Goal: Contribute content: Add original content to the website for others to see

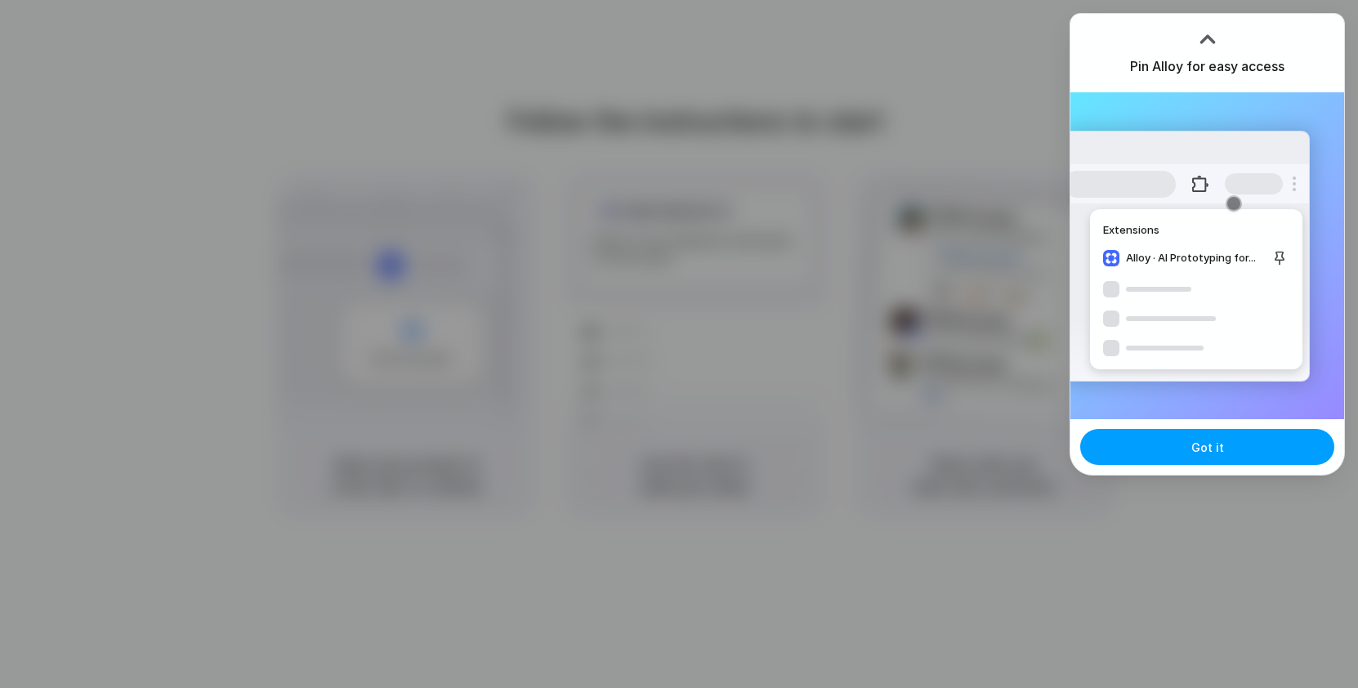
click at [1188, 455] on button "Got it" at bounding box center [1207, 447] width 254 height 36
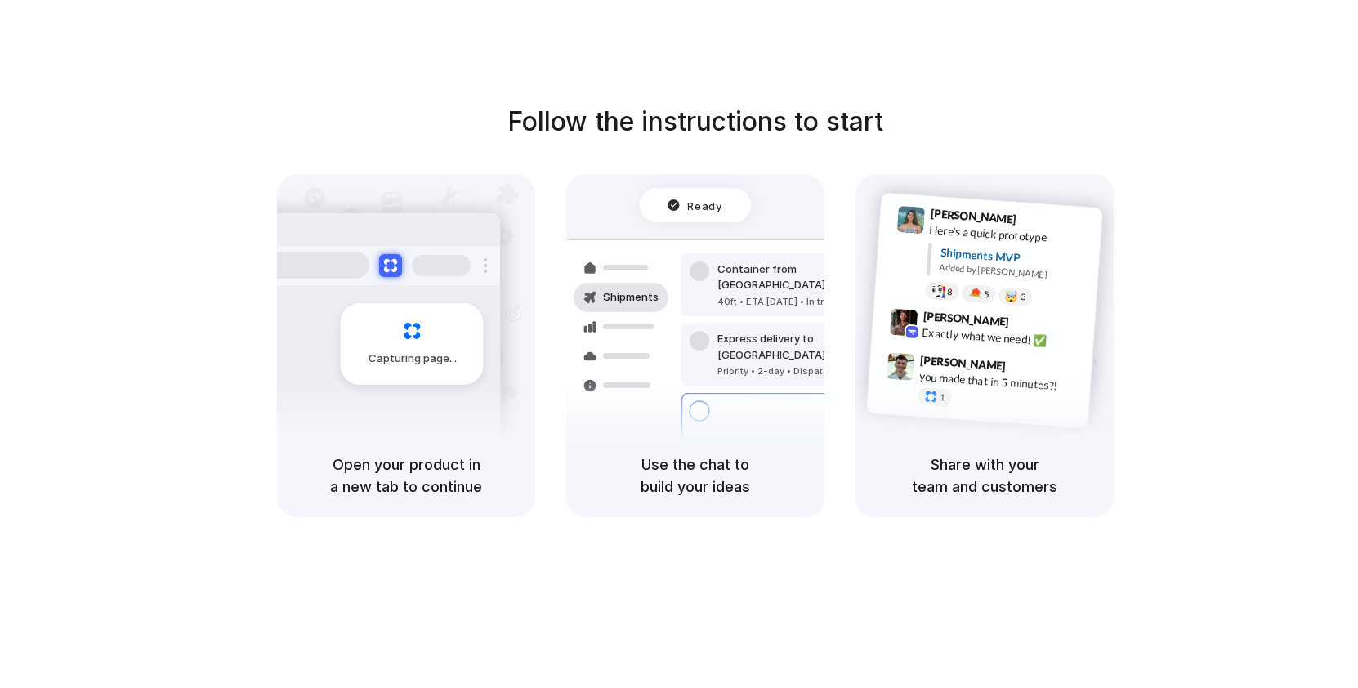
click at [1181, 79] on div "Follow the instructions to start Capturing page Open your product in a new tab …" at bounding box center [695, 360] width 1391 height 721
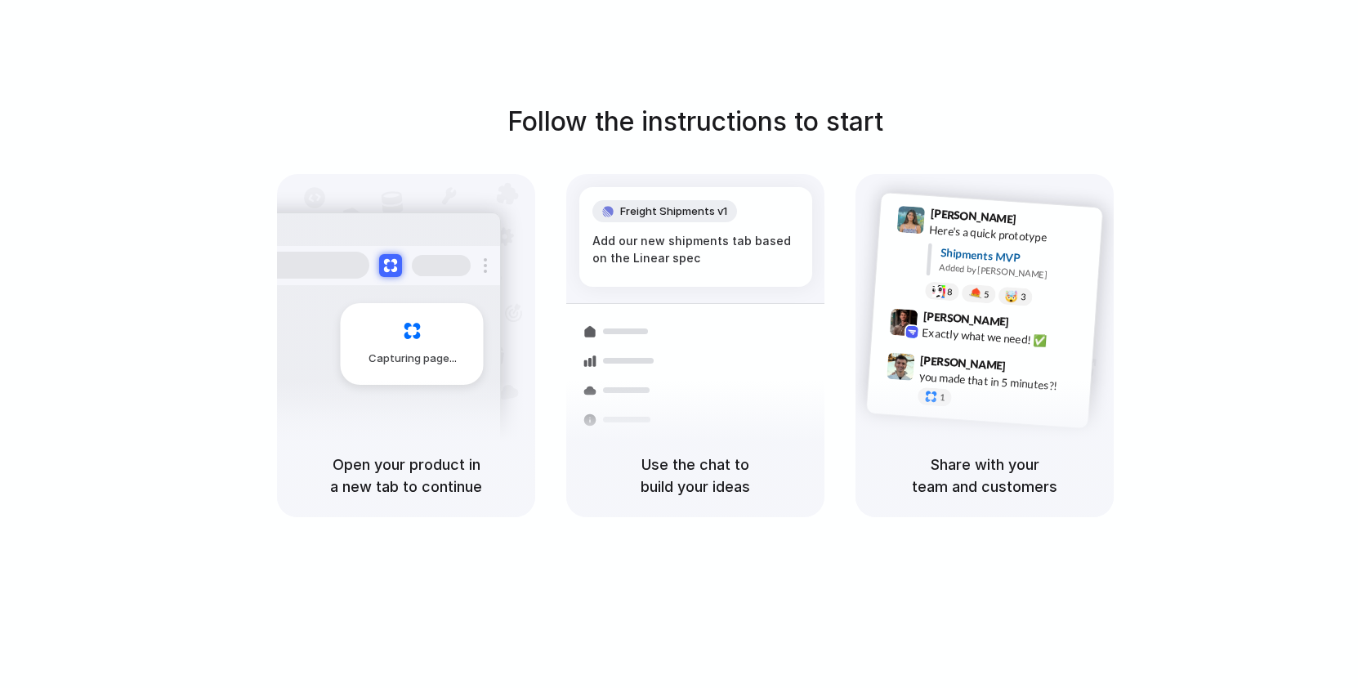
click at [575, 490] on div "Use the chat to build your ideas" at bounding box center [695, 475] width 258 height 83
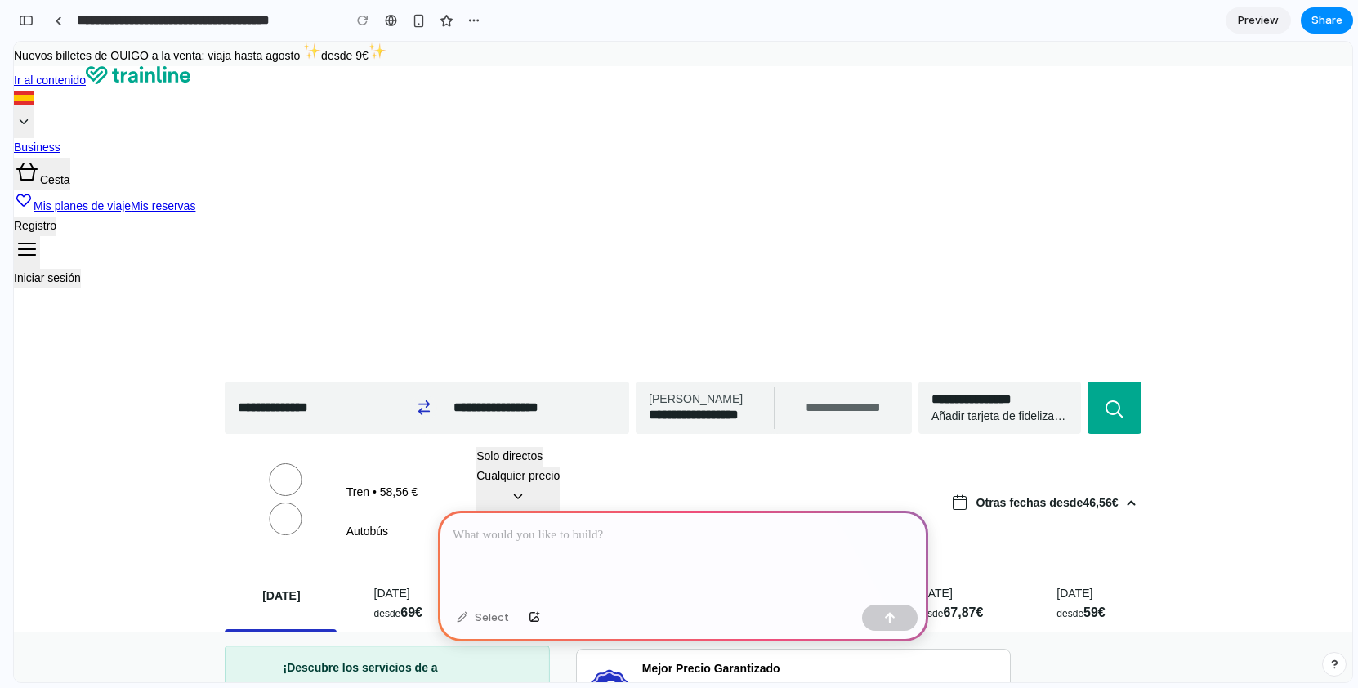
click at [660, 533] on p at bounding box center [683, 535] width 461 height 20
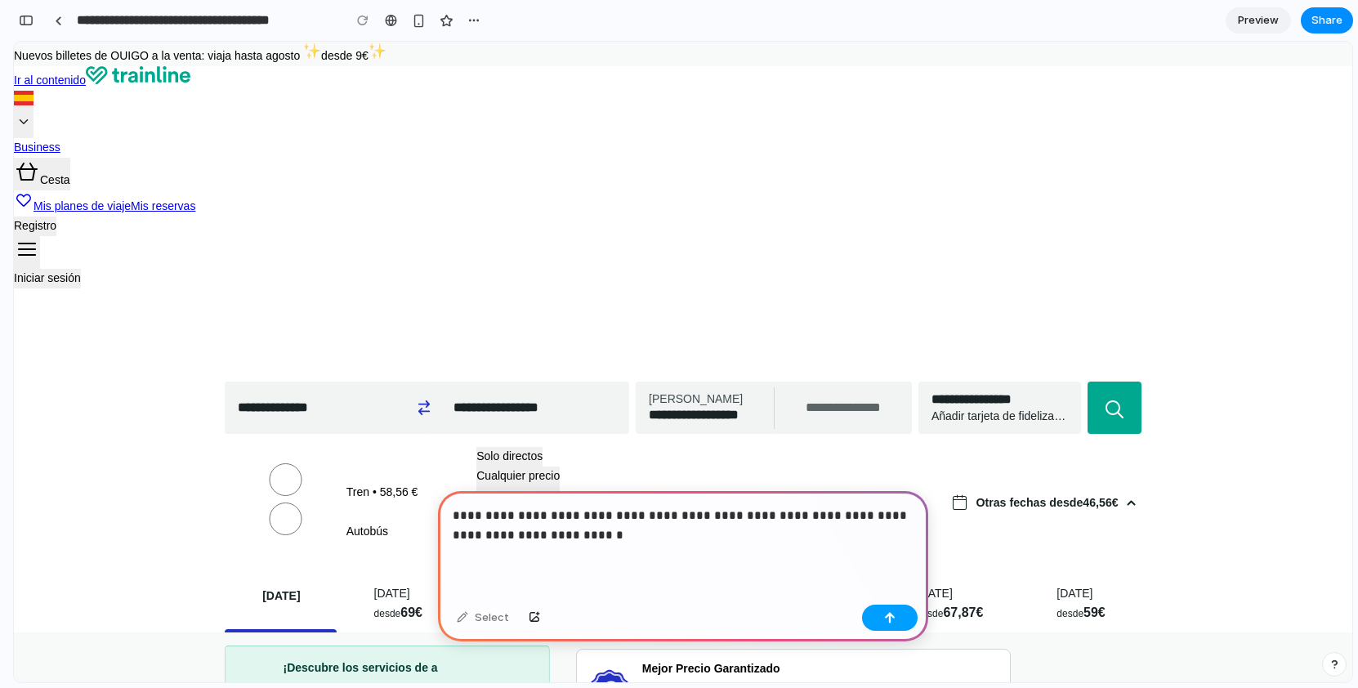
click at [900, 622] on button "button" at bounding box center [890, 618] width 56 height 26
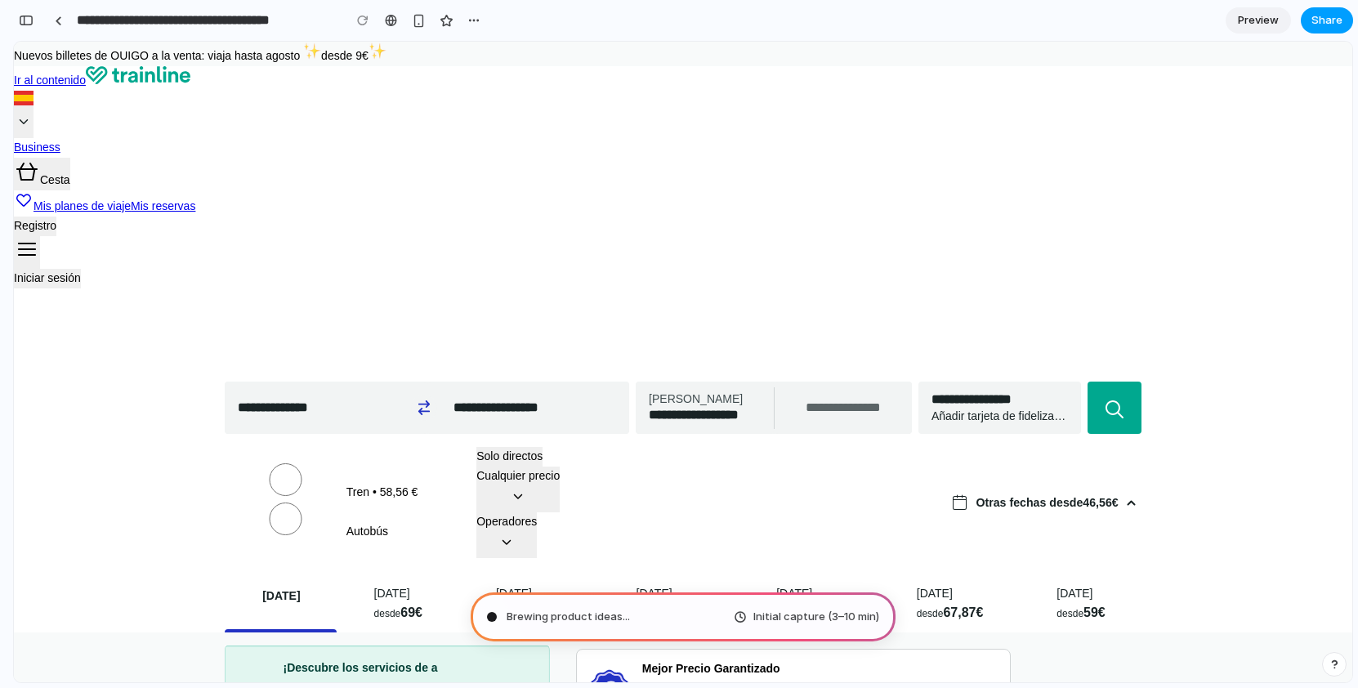
click at [1332, 25] on span "Share" at bounding box center [1326, 20] width 31 height 16
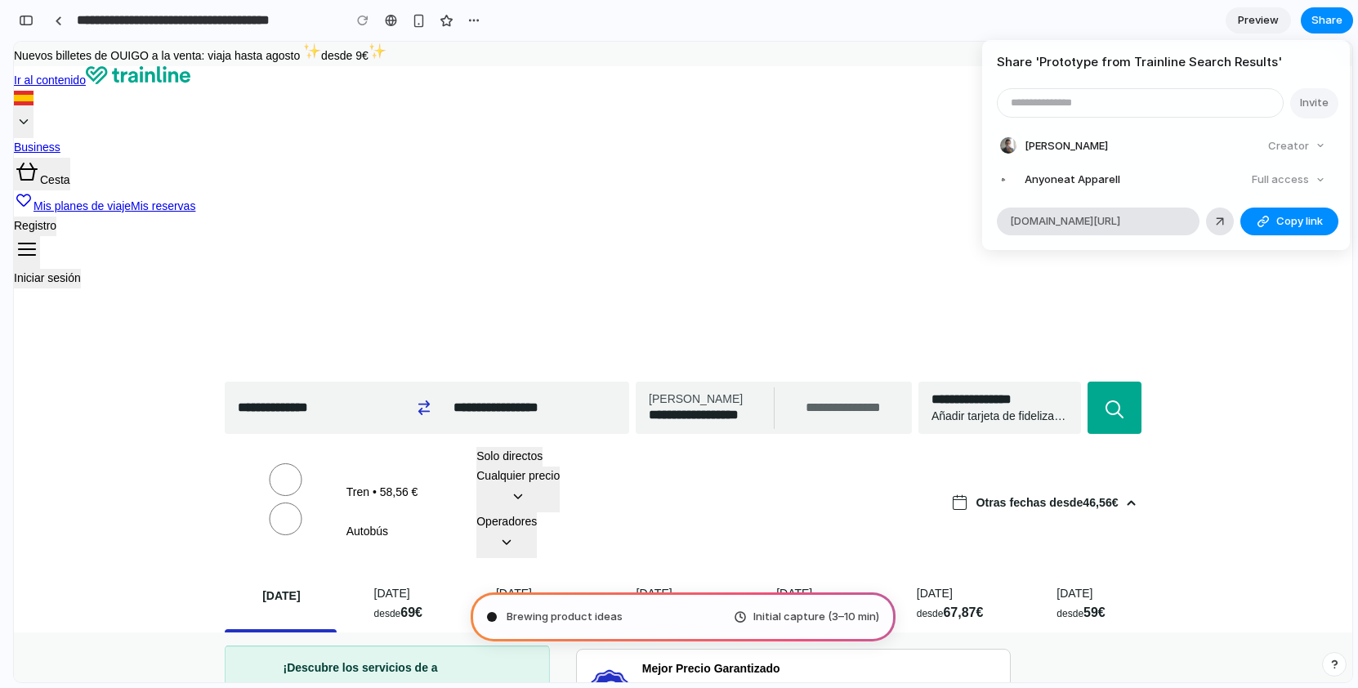
click at [1284, 351] on div "Share ' Prototype from Trainline Search Results ' Invite Miguel Alén Creator An…" at bounding box center [679, 344] width 1358 height 688
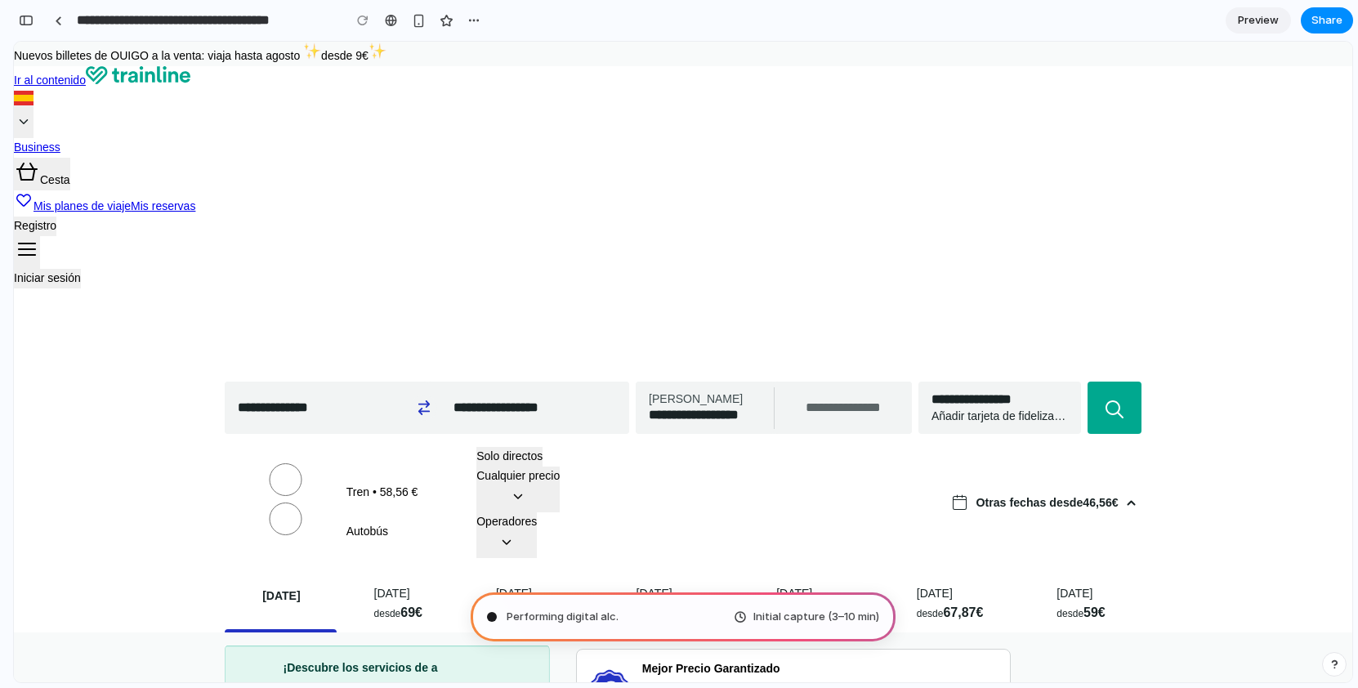
type input "**********"
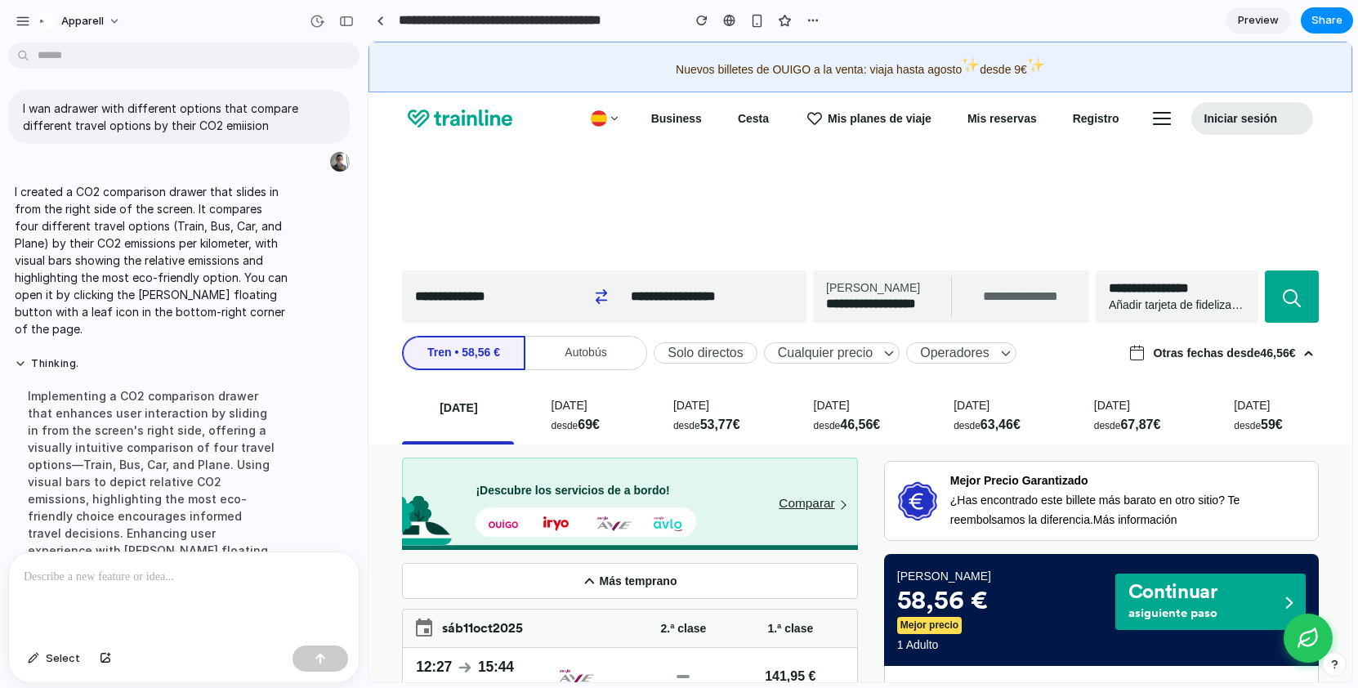
click at [163, 578] on p at bounding box center [184, 577] width 320 height 20
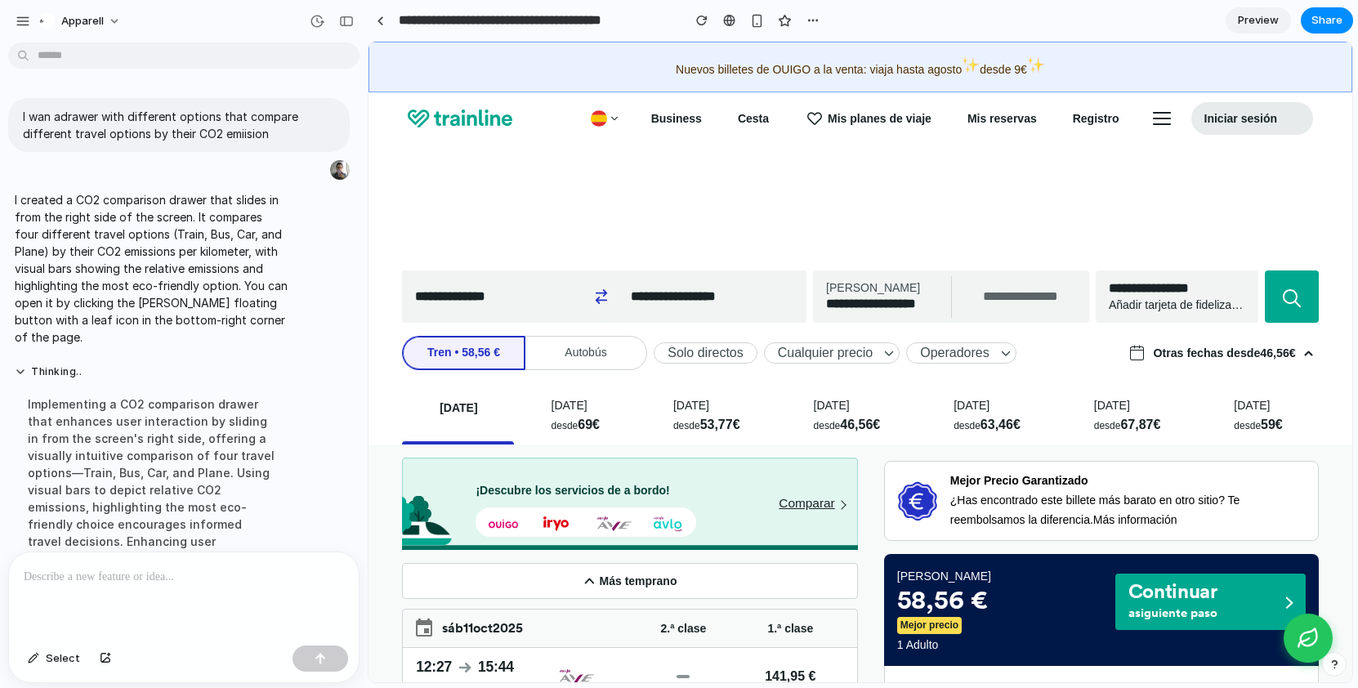
scroll to position [8, 0]
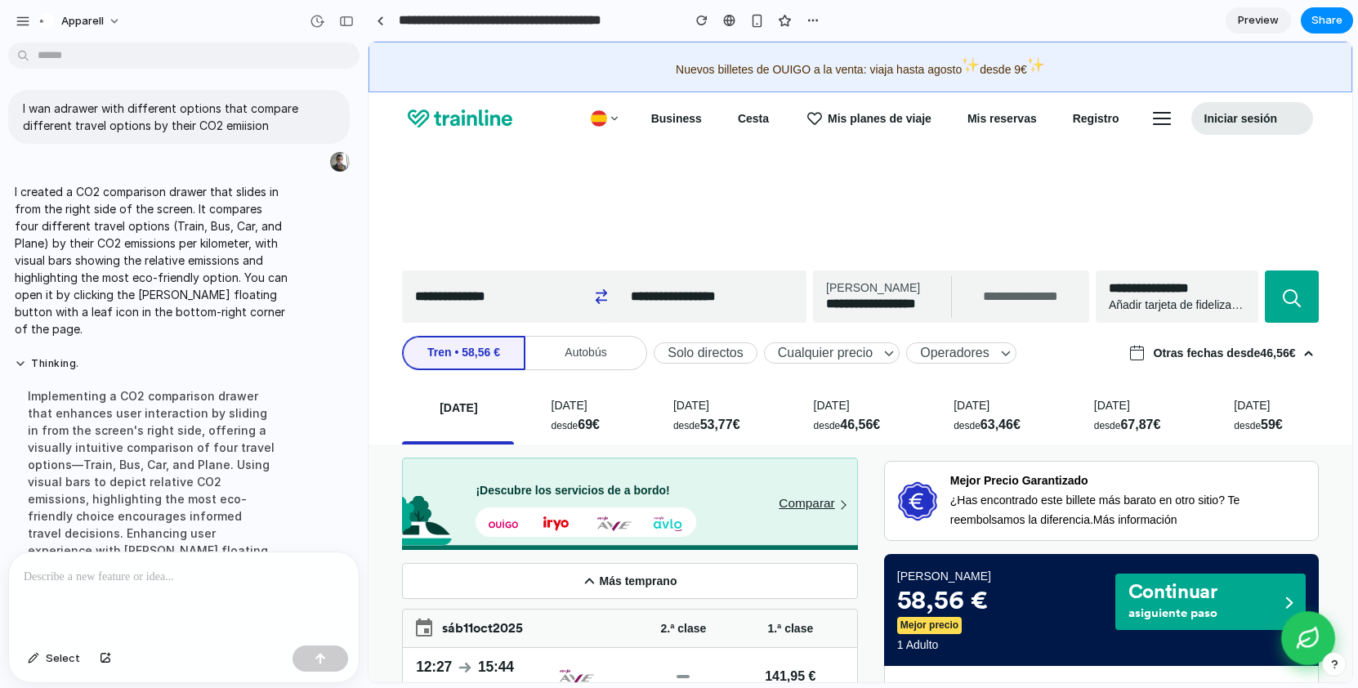
click at [1306, 639] on icon "Comparar emisiones de CO2" at bounding box center [1302, 643] width 11 height 10
click at [383, 19] on link at bounding box center [380, 20] width 25 height 25
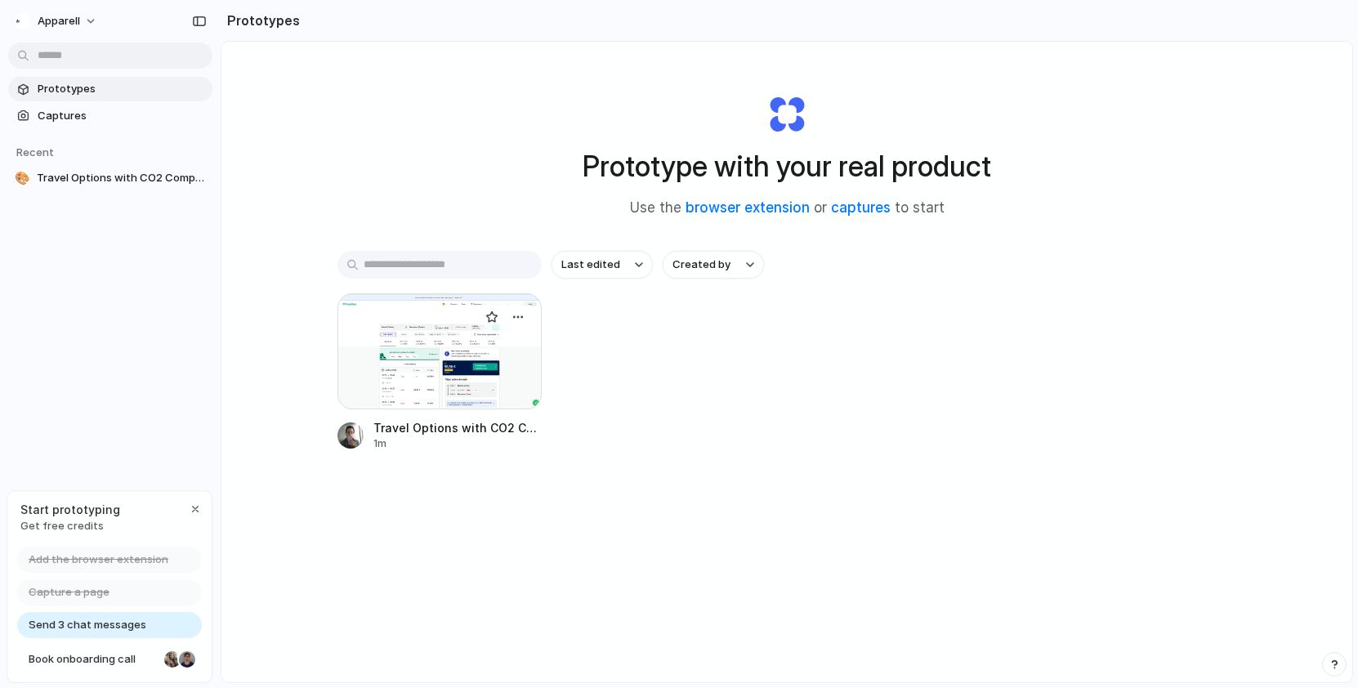
click at [440, 334] on div at bounding box center [439, 351] width 204 height 116
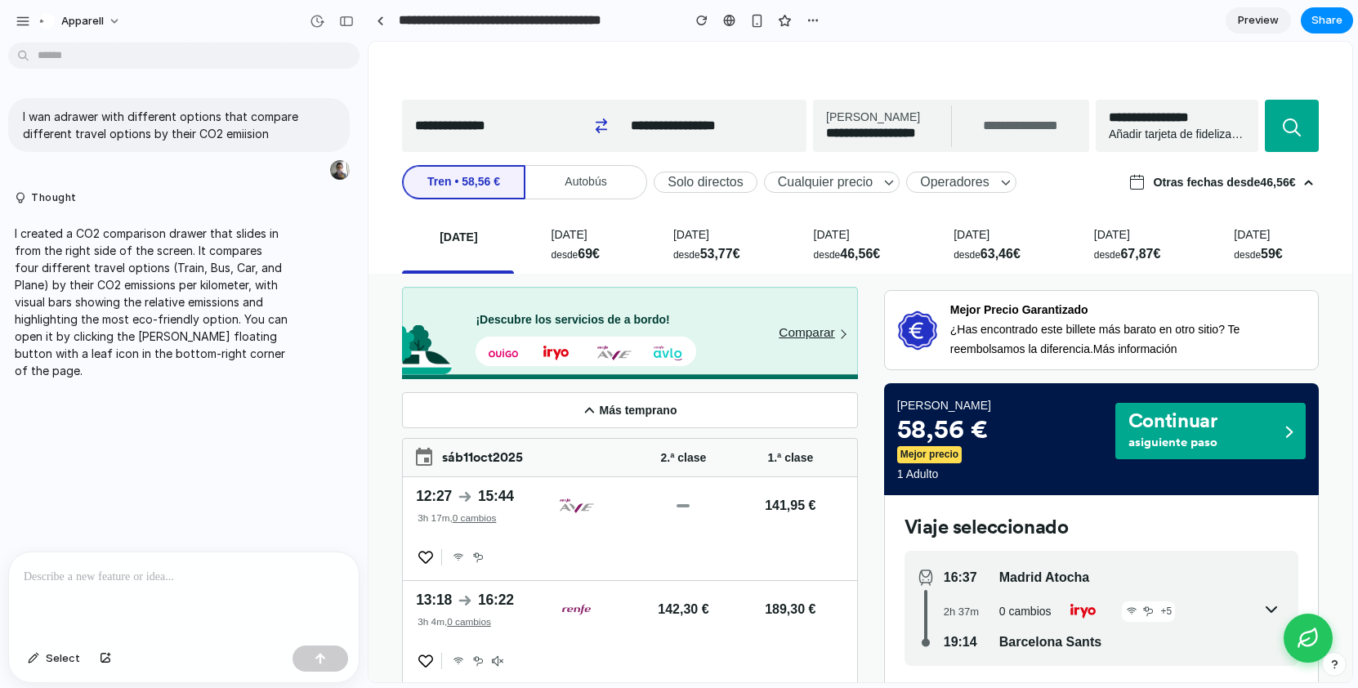
scroll to position [194, 0]
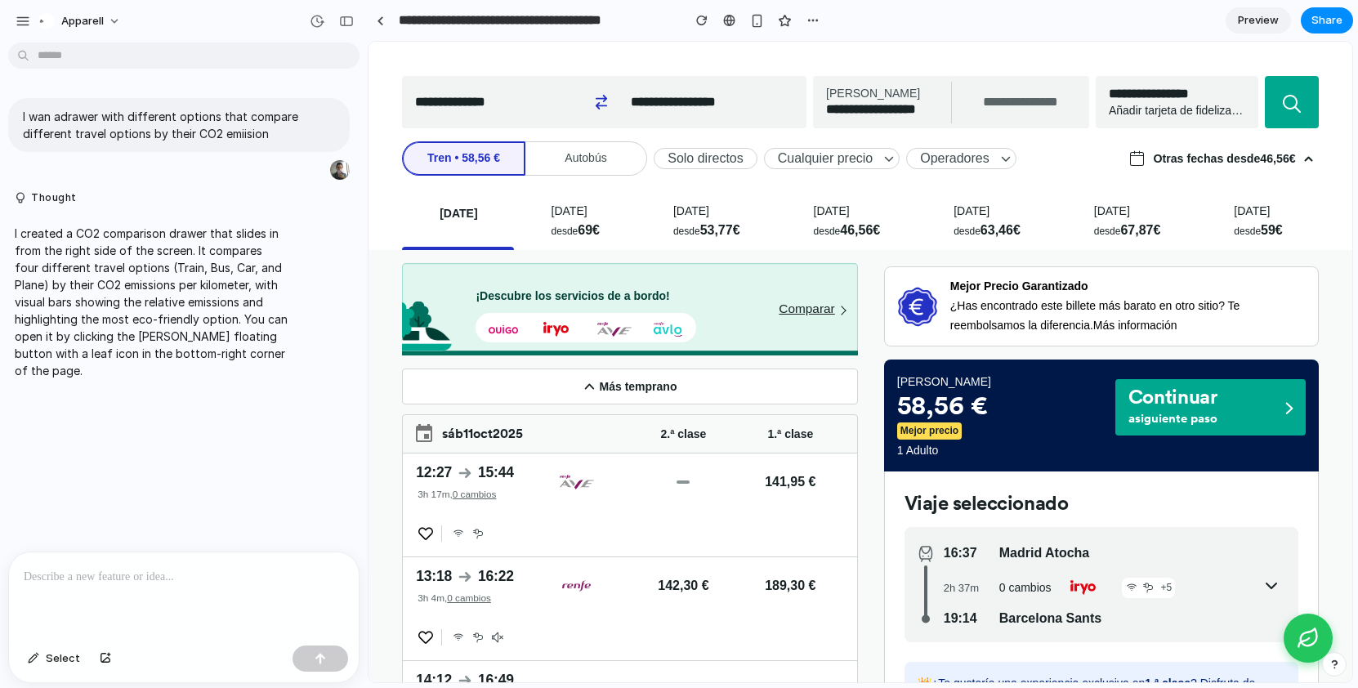
click at [1303, 635] on icon "Comparar emisiones de CO2" at bounding box center [1308, 638] width 23 height 23
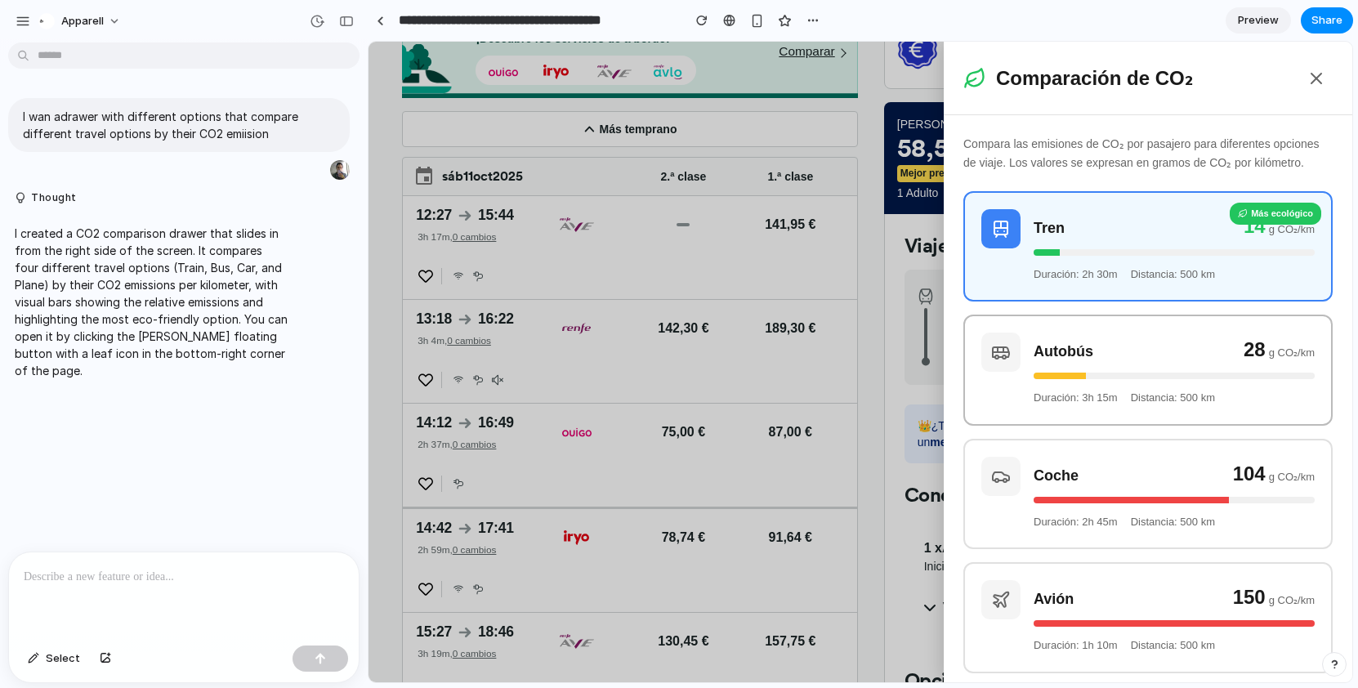
scroll to position [0, 0]
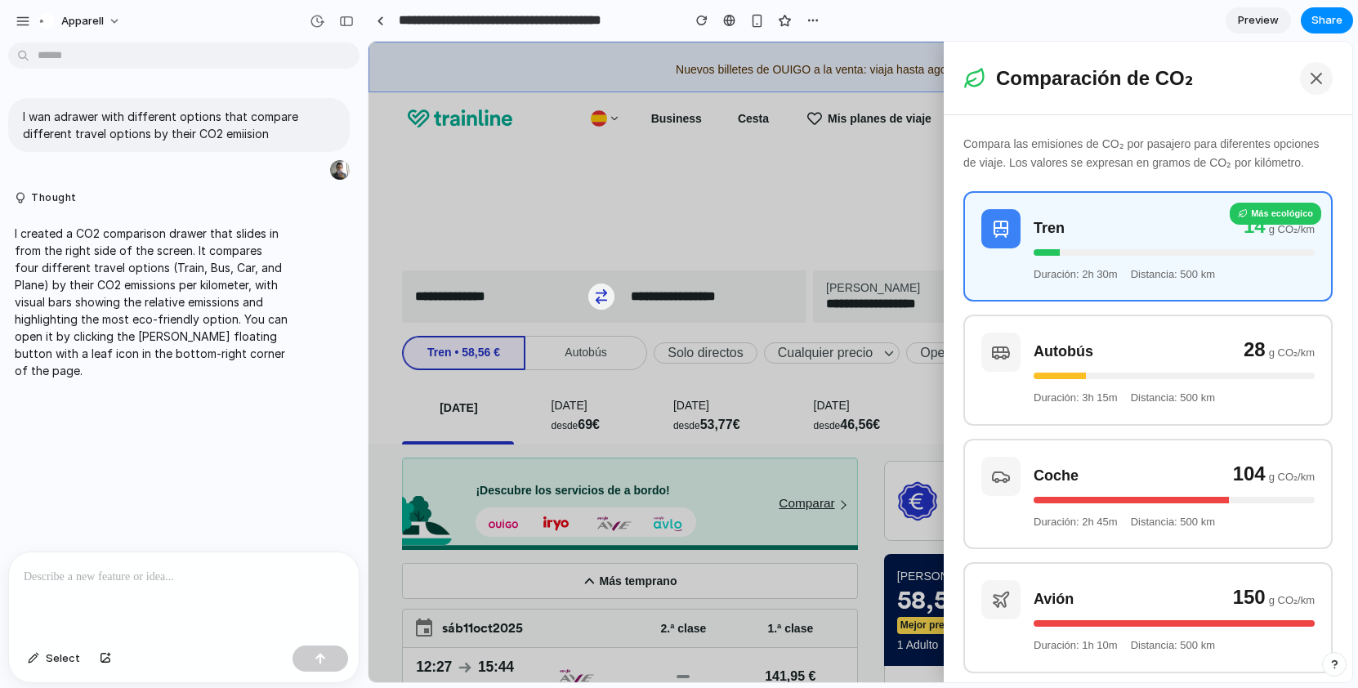
click at [1311, 83] on icon at bounding box center [1316, 79] width 20 height 20
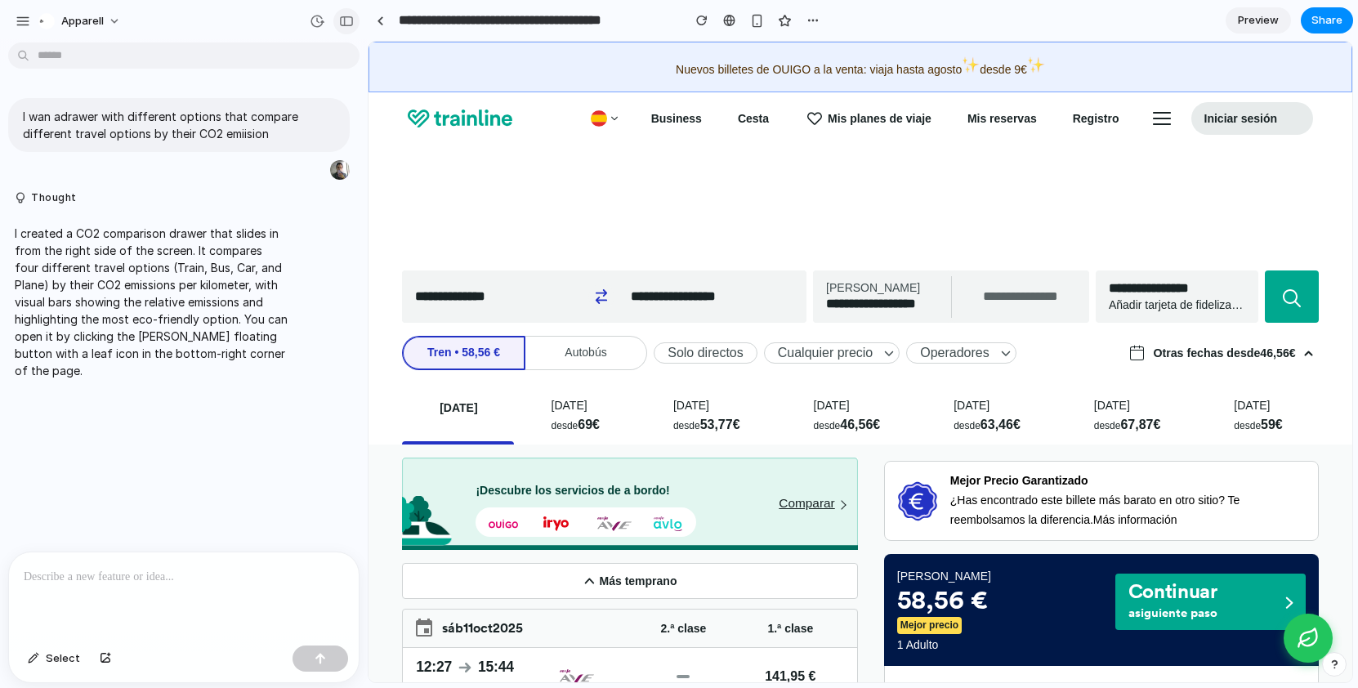
click at [347, 20] on div "button" at bounding box center [346, 21] width 15 height 11
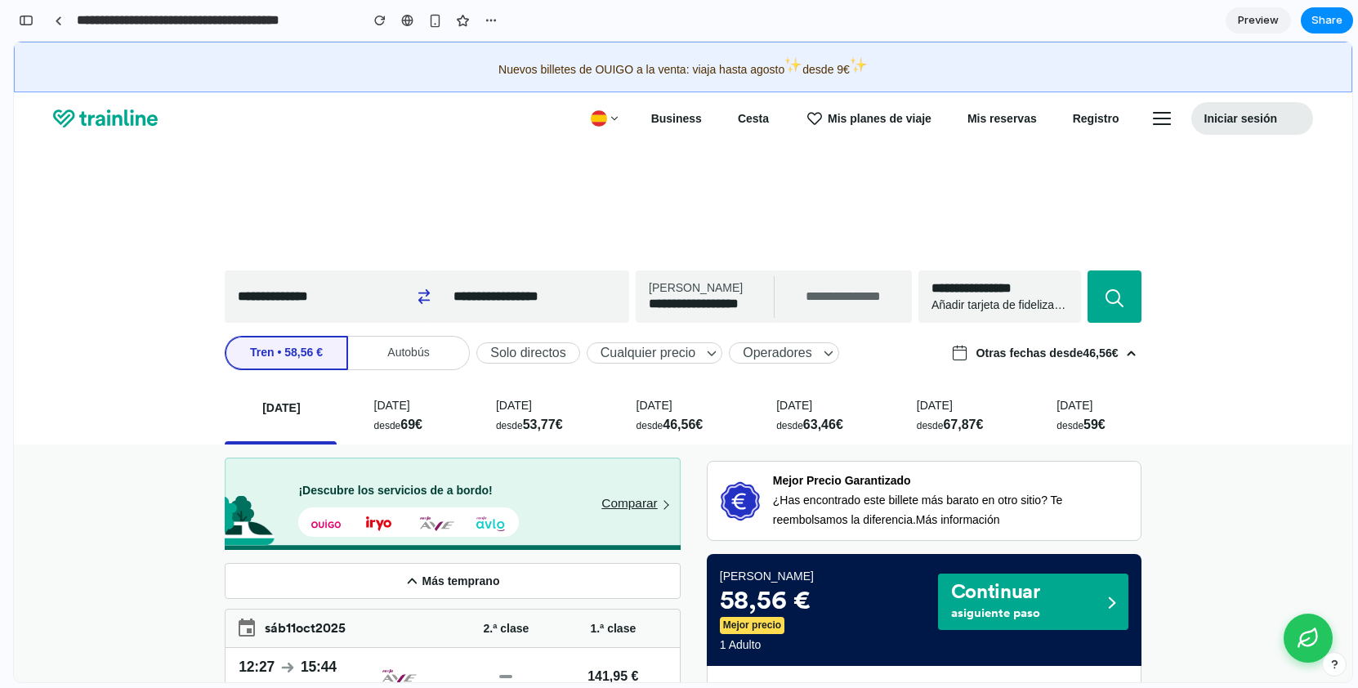
click at [1299, 629] on icon "Comparar emisiones de CO2" at bounding box center [1308, 638] width 25 height 25
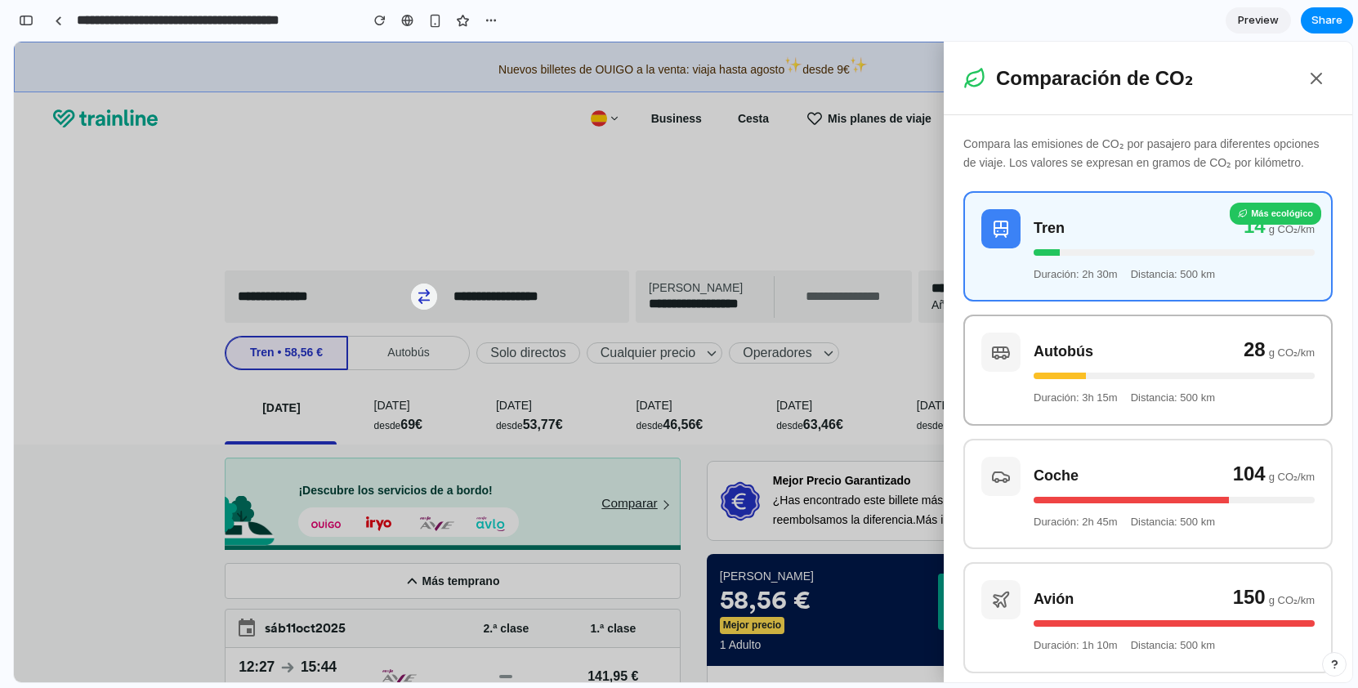
click at [1136, 363] on div "Autobús 28 g CO₂/km" at bounding box center [1174, 349] width 281 height 33
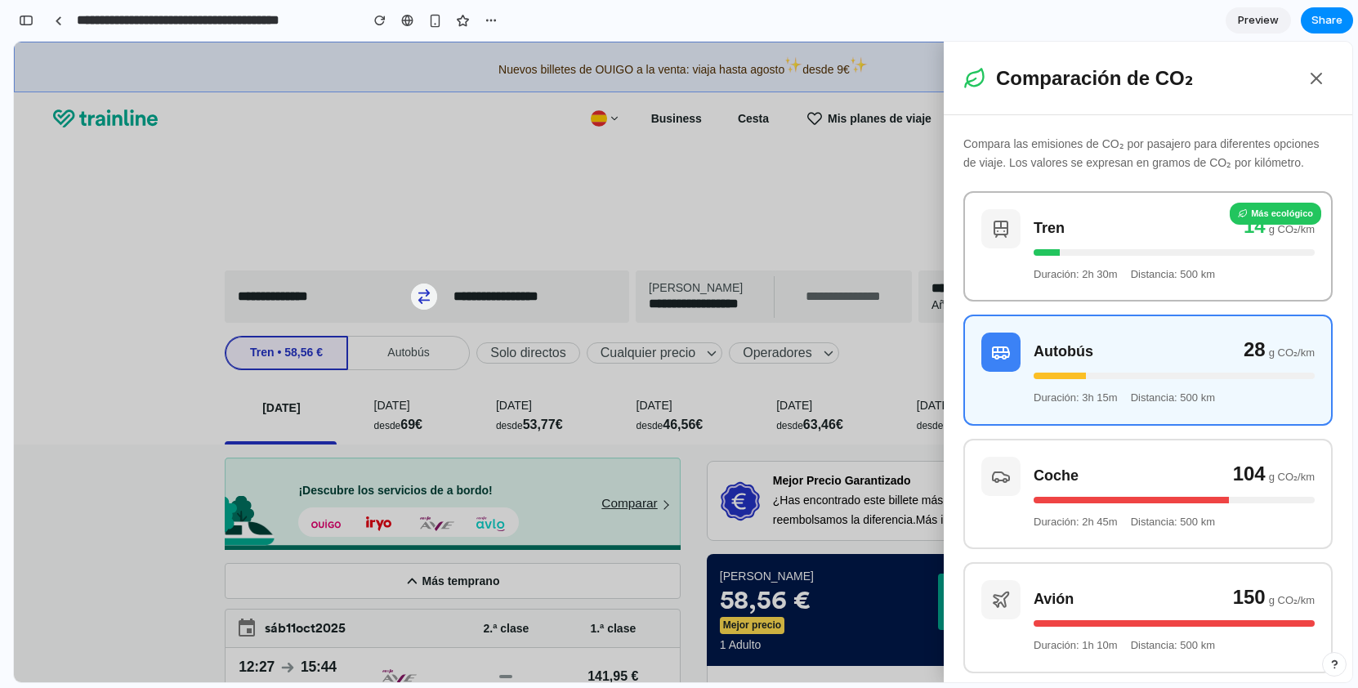
click at [1129, 241] on div "Tren 14 g CO₂/km" at bounding box center [1174, 225] width 281 height 33
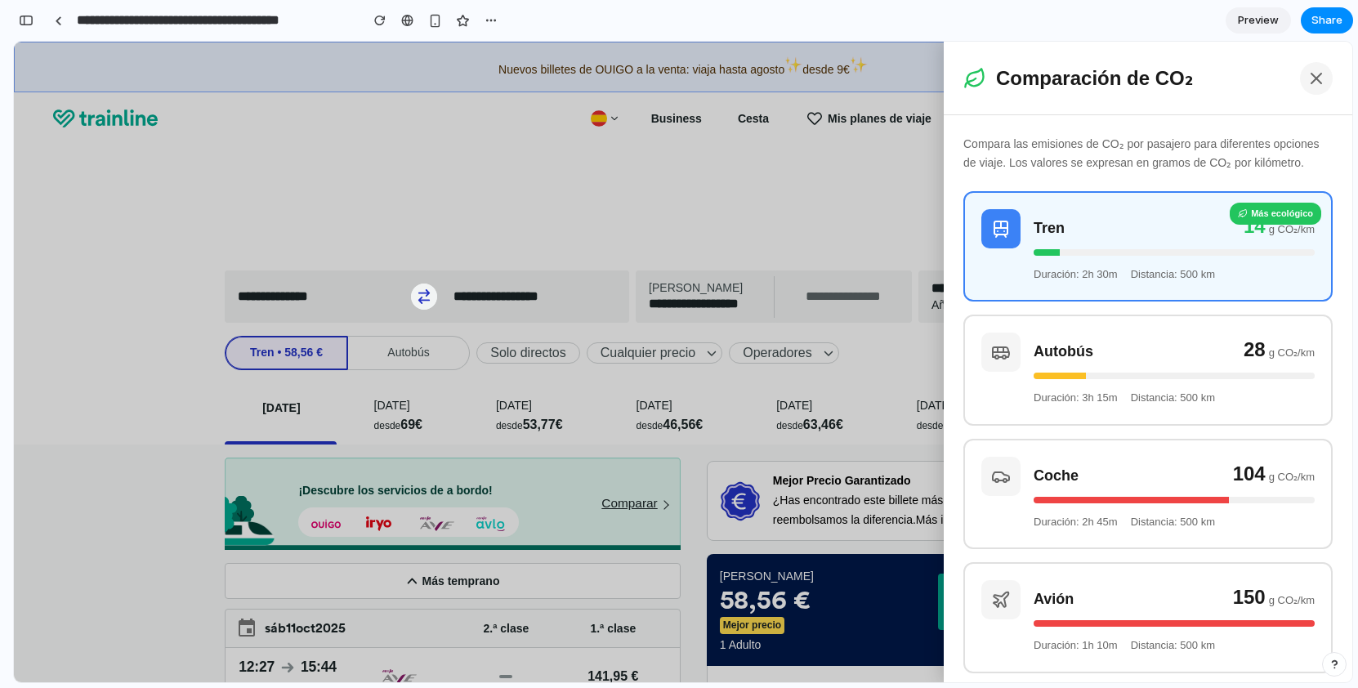
click at [1315, 81] on icon at bounding box center [1316, 79] width 20 height 20
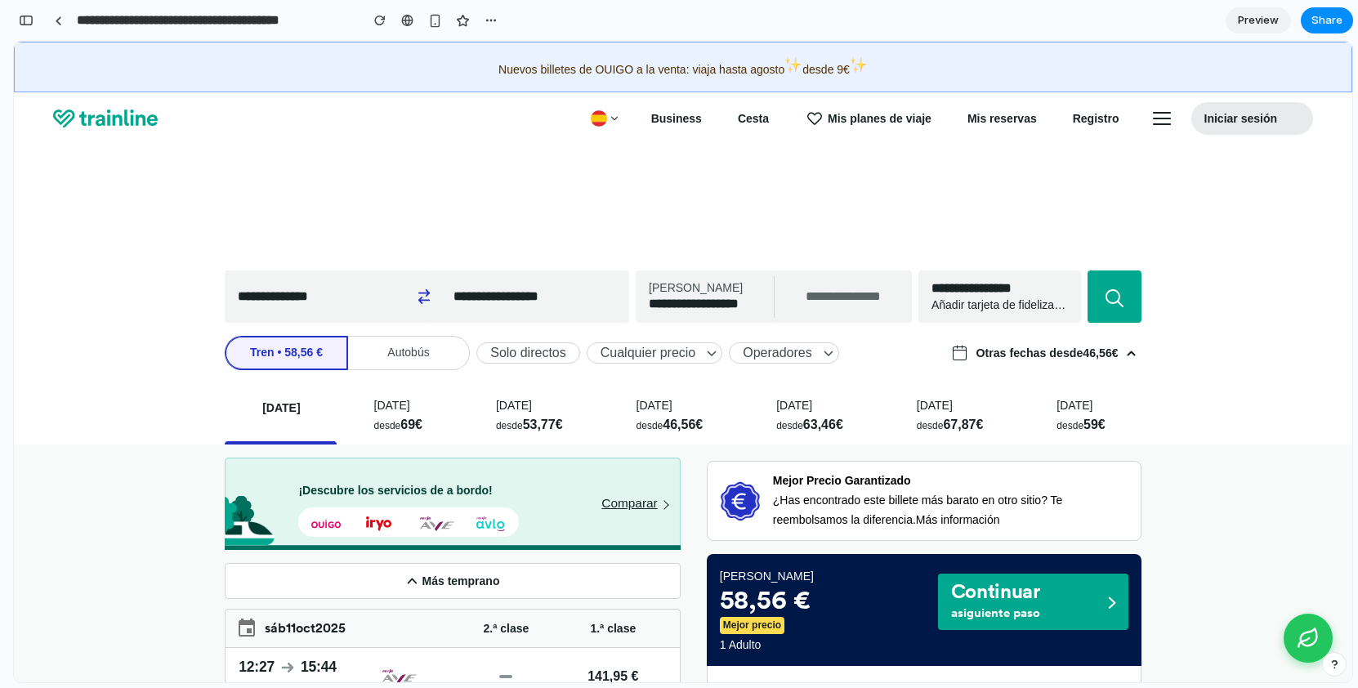
click at [1293, 623] on button "Comparar emisiones de CO2" at bounding box center [1308, 638] width 49 height 49
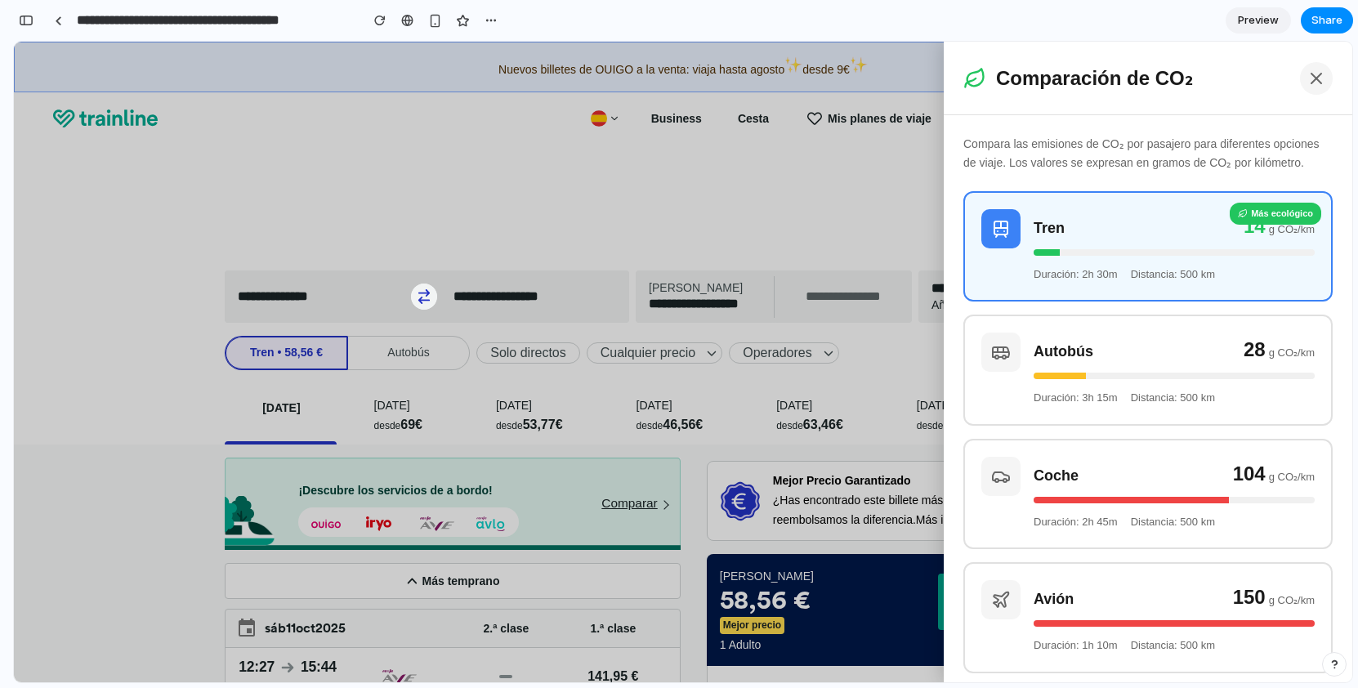
click at [1318, 78] on icon at bounding box center [1316, 79] width 20 height 20
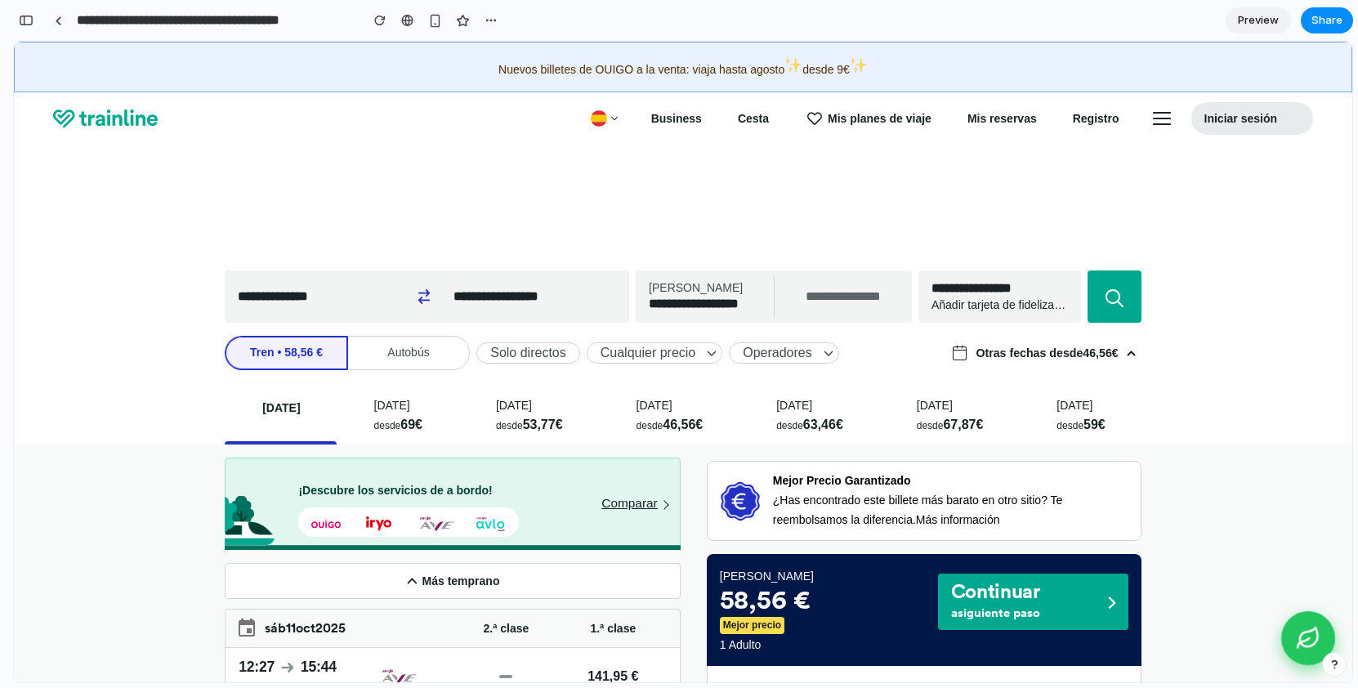
click at [1306, 651] on button "Comparar emisiones de CO2" at bounding box center [1308, 638] width 54 height 54
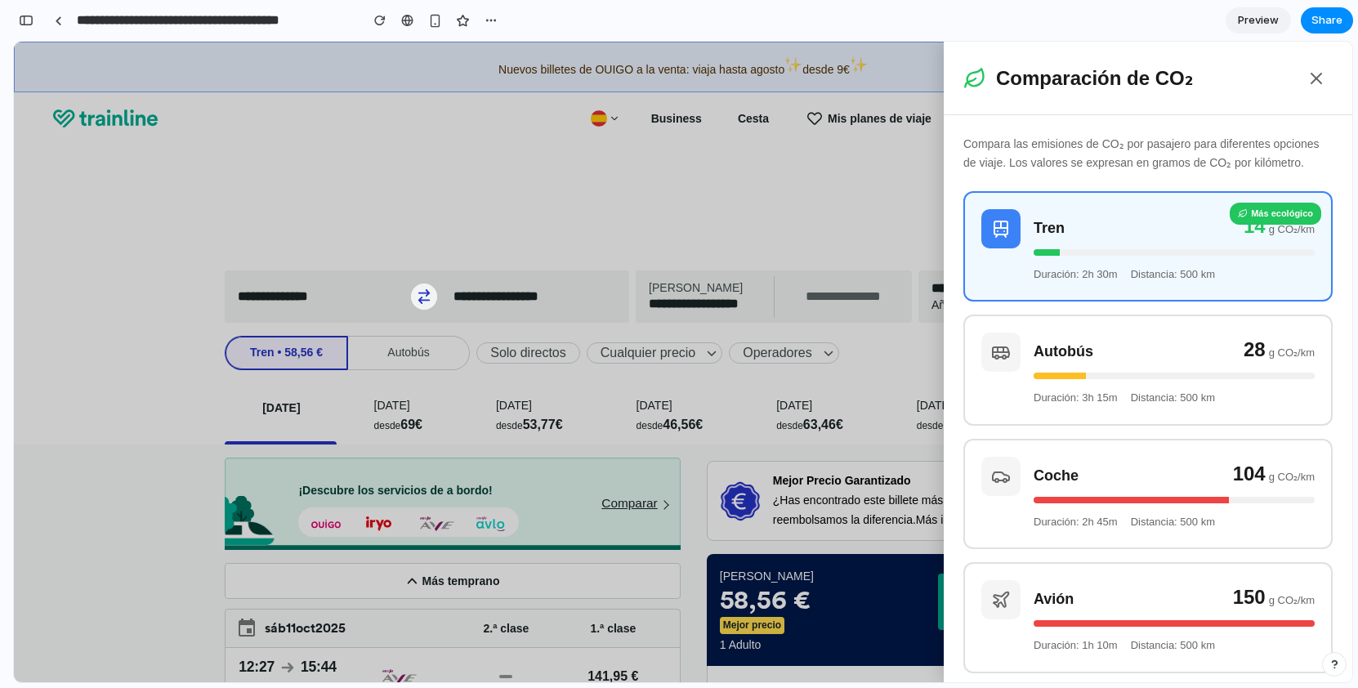
click at [1108, 244] on div "Tren 14 g CO₂/km Duración: 2h 30m Distancia: 500 km" at bounding box center [1174, 246] width 281 height 74
click at [1113, 356] on div "Autobús 28 g CO₂/km" at bounding box center [1174, 349] width 281 height 33
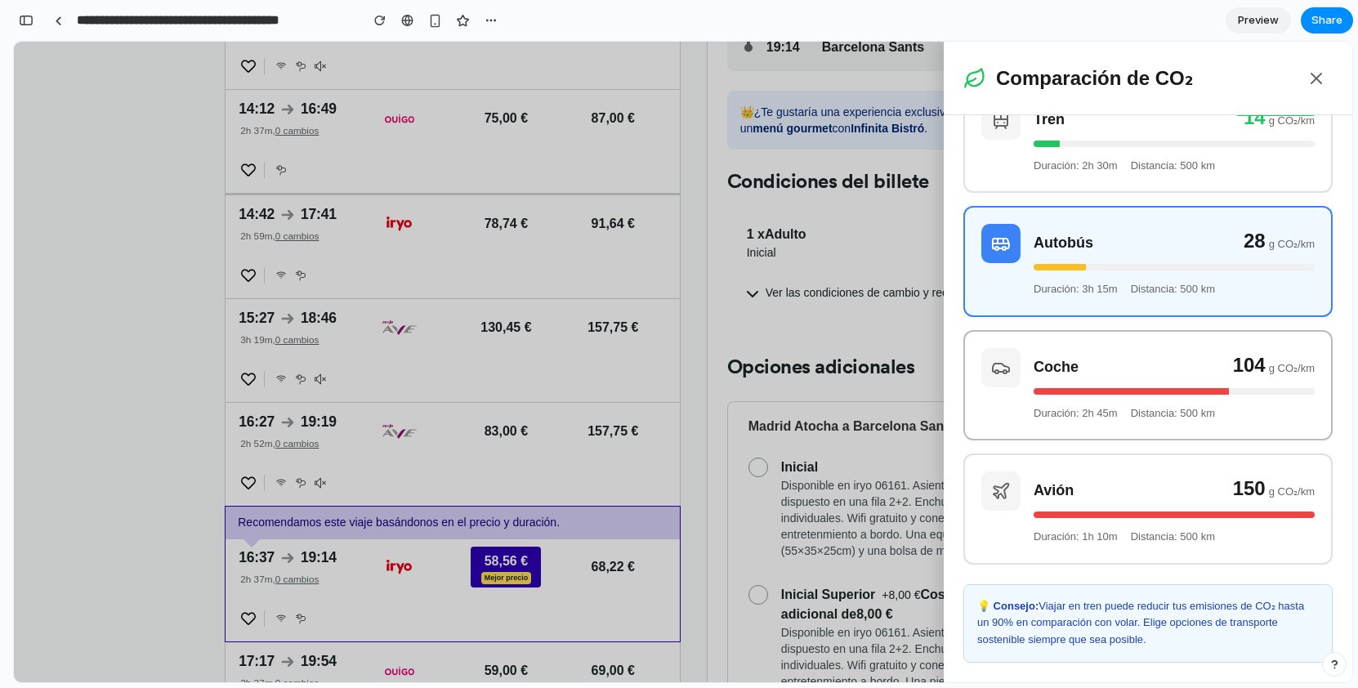
scroll to position [958, 0]
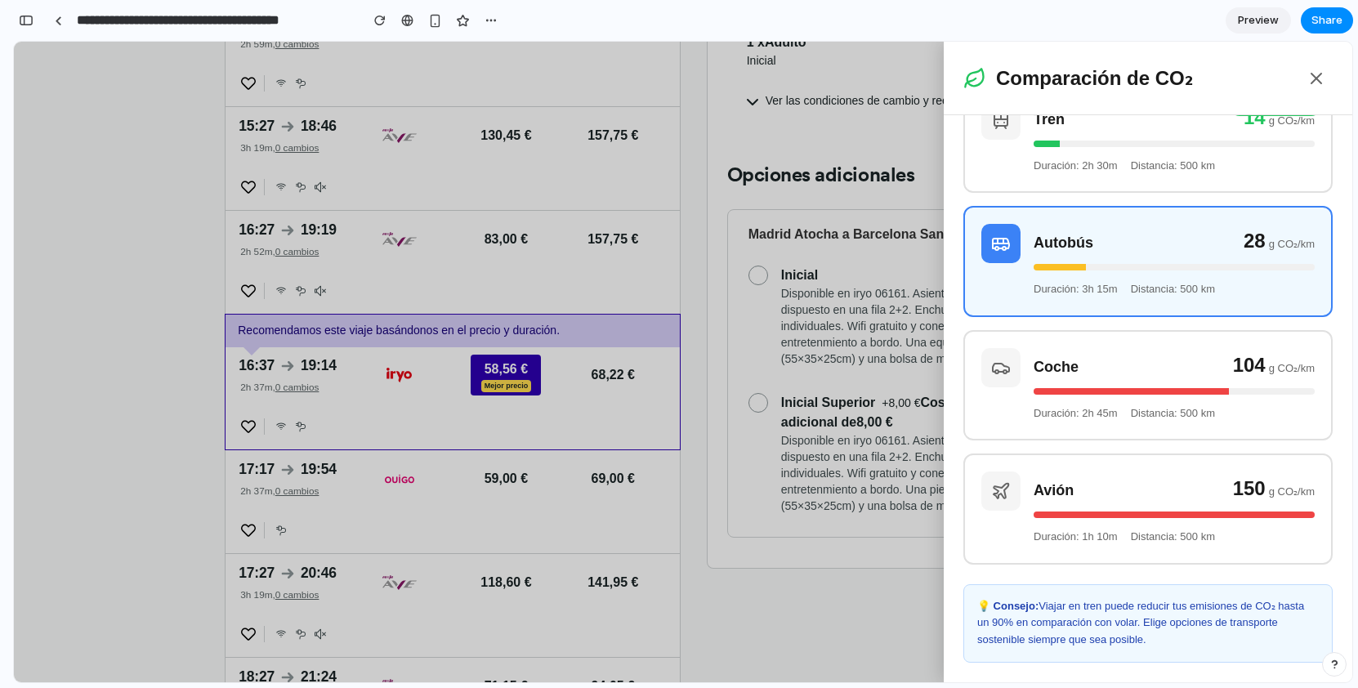
click at [1100, 612] on p "💡 Consejo: Viajar en tren puede reducir tus emisiones de CO₂ hasta un 90% en co…" at bounding box center [1148, 623] width 342 height 51
click at [1104, 485] on div "Avión 150 g CO₂/km" at bounding box center [1174, 487] width 281 height 33
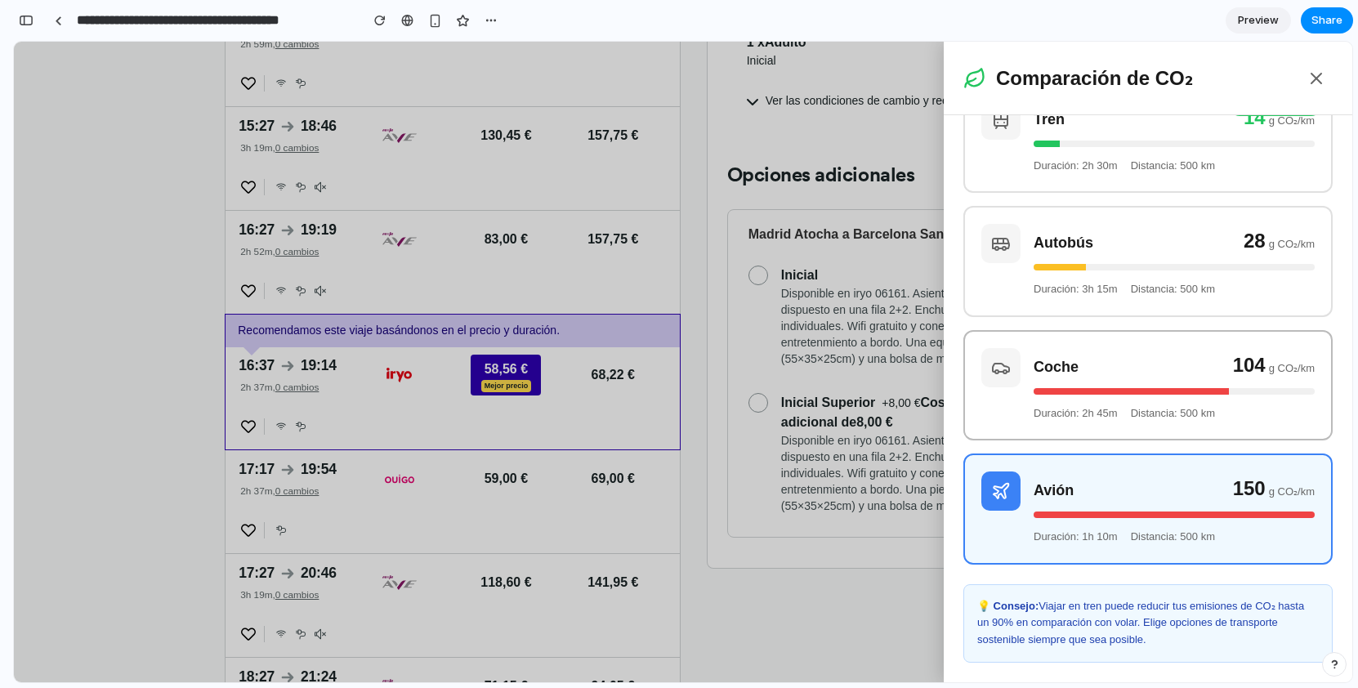
click at [1101, 386] on div "Coche 104 g CO₂/km Duración: 2h 45m Distancia: 500 km" at bounding box center [1174, 385] width 281 height 74
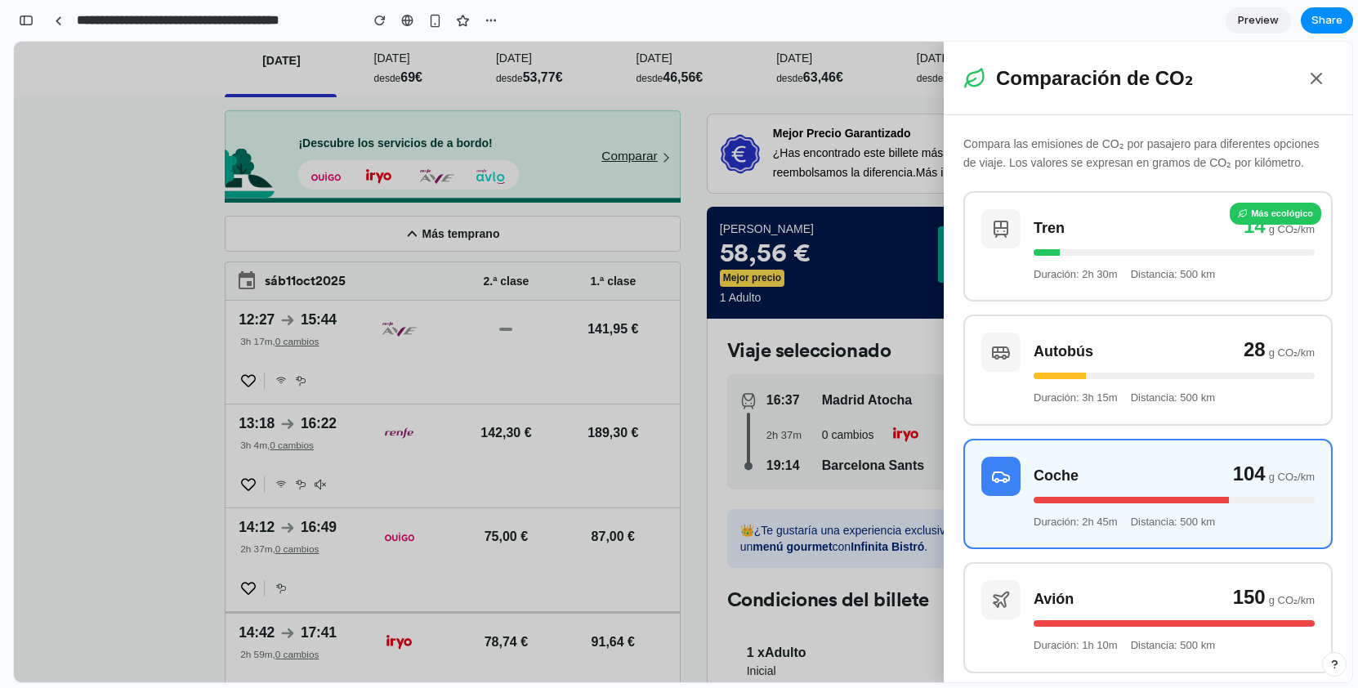
scroll to position [0, 0]
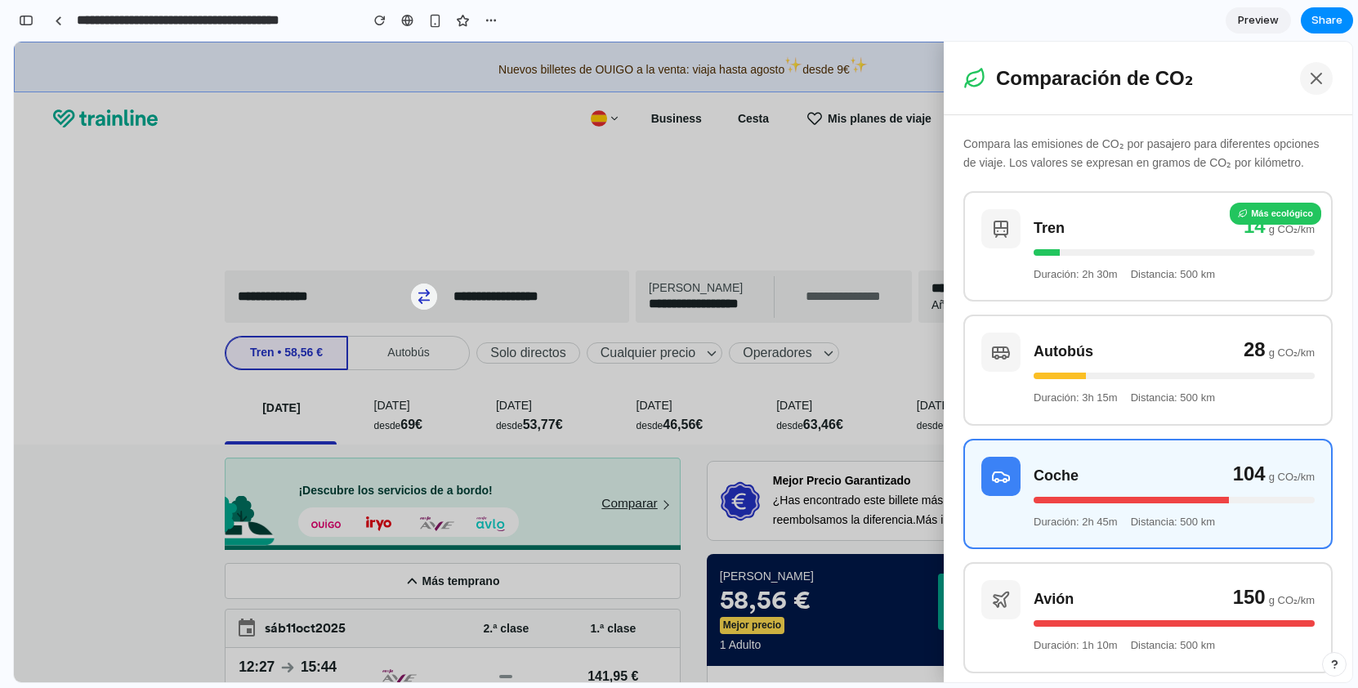
click at [1320, 78] on icon at bounding box center [1316, 79] width 20 height 20
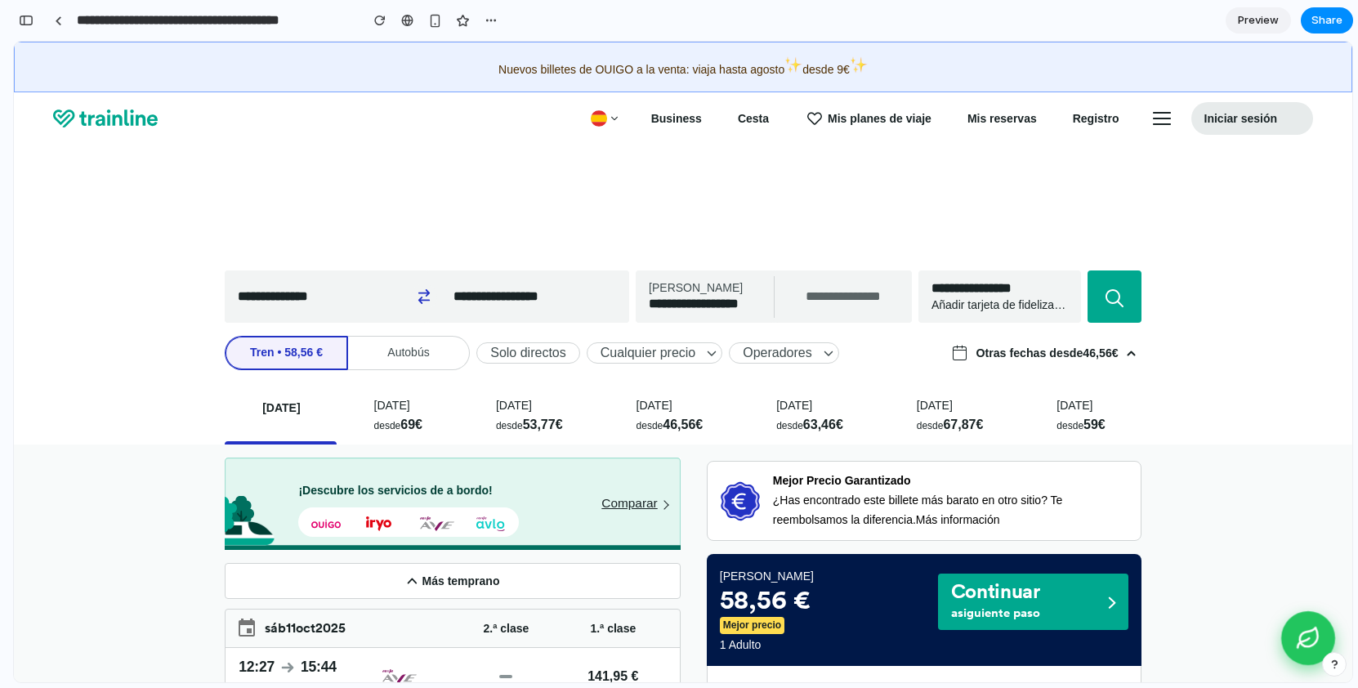
click at [1300, 636] on icon "Comparar emisiones de CO2" at bounding box center [1309, 637] width 18 height 19
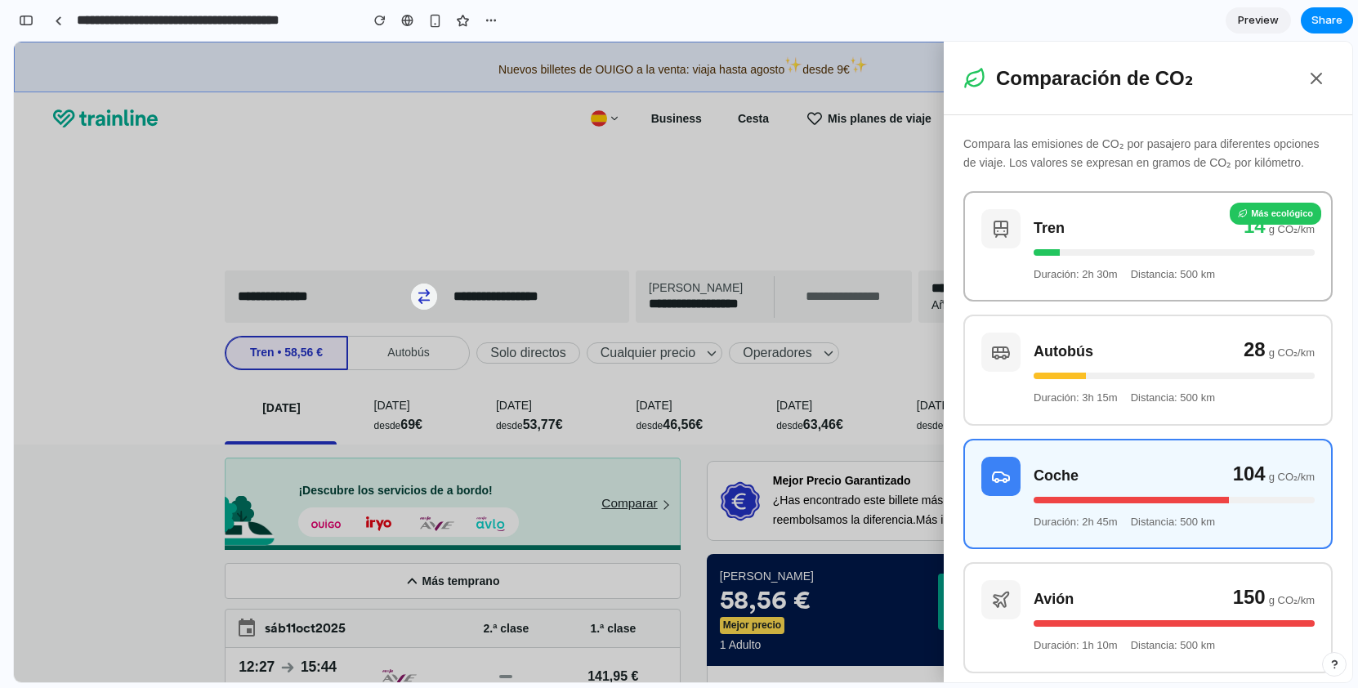
click at [1271, 221] on div "Más ecológico" at bounding box center [1276, 214] width 92 height 22
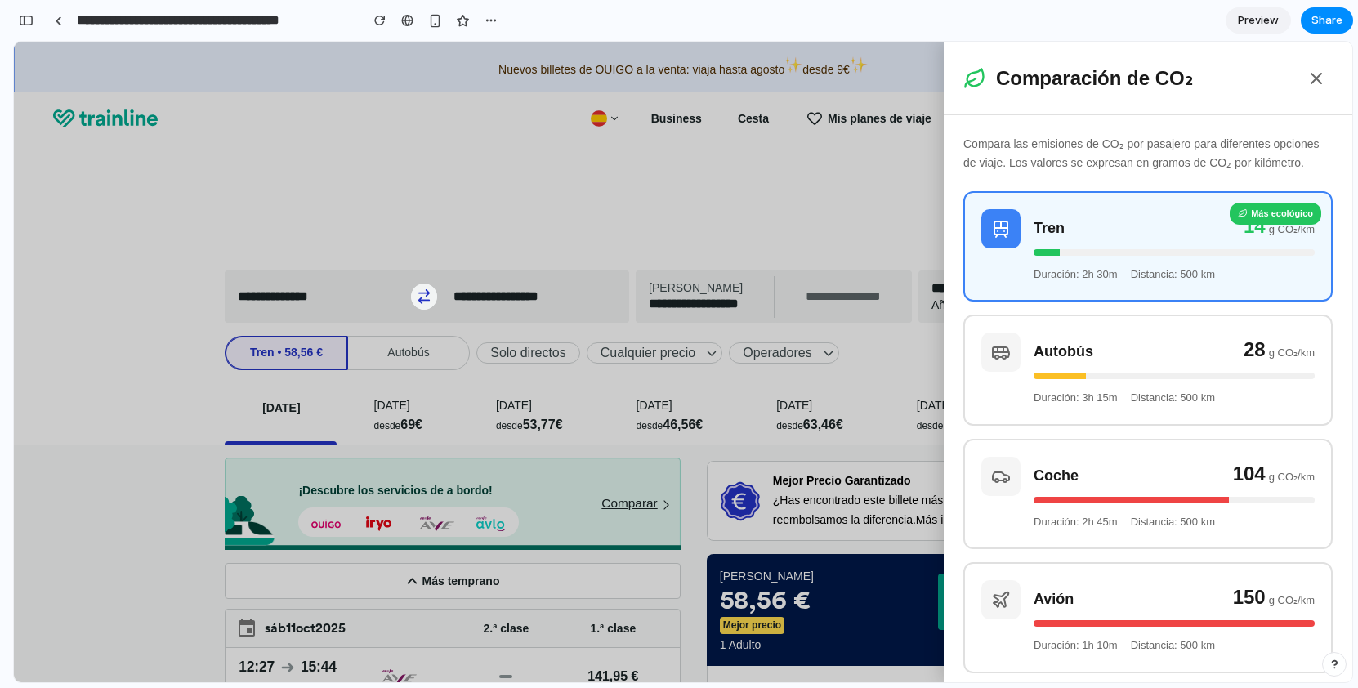
click at [1263, 248] on div "Tren 14 g CO₂/km Duración: 2h 30m Distancia: 500 km" at bounding box center [1174, 246] width 281 height 74
click at [1310, 70] on icon at bounding box center [1316, 79] width 20 height 20
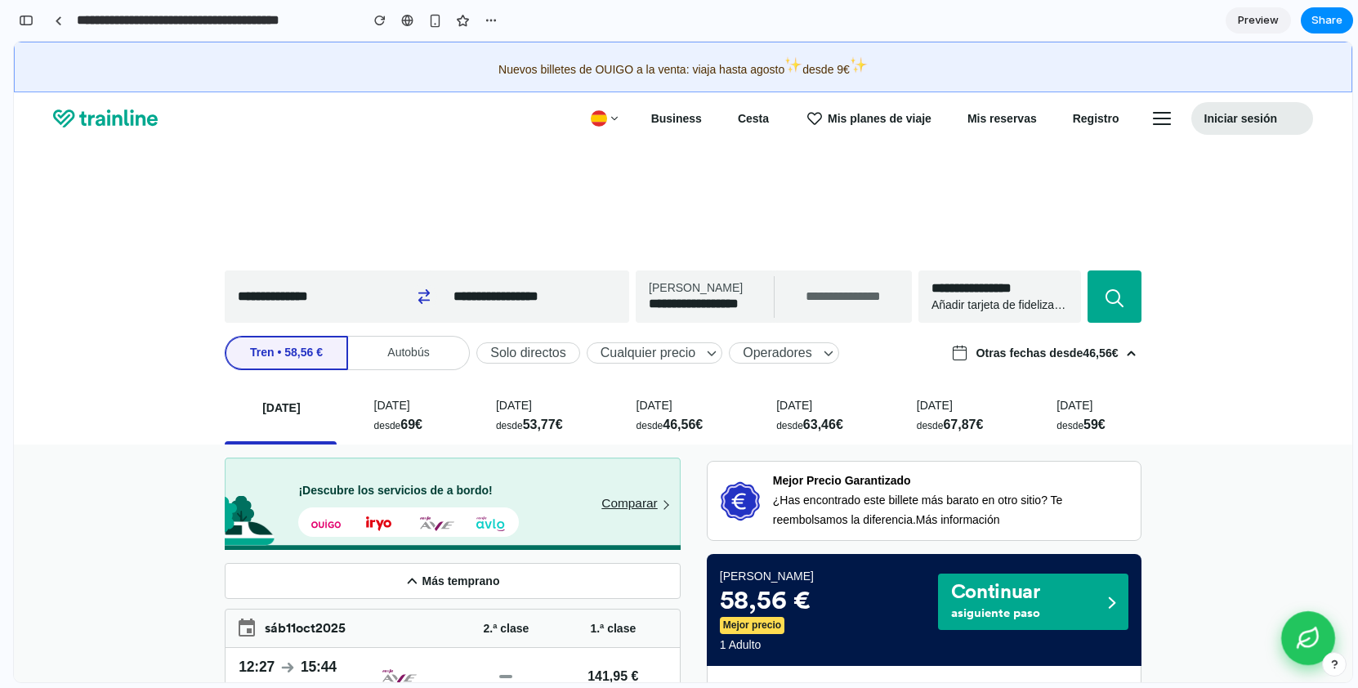
click at [1302, 627] on icon "Comparar emisiones de CO2" at bounding box center [1308, 638] width 25 height 25
click at [1302, 632] on icon "Comparar emisiones de CO2" at bounding box center [1309, 637] width 18 height 19
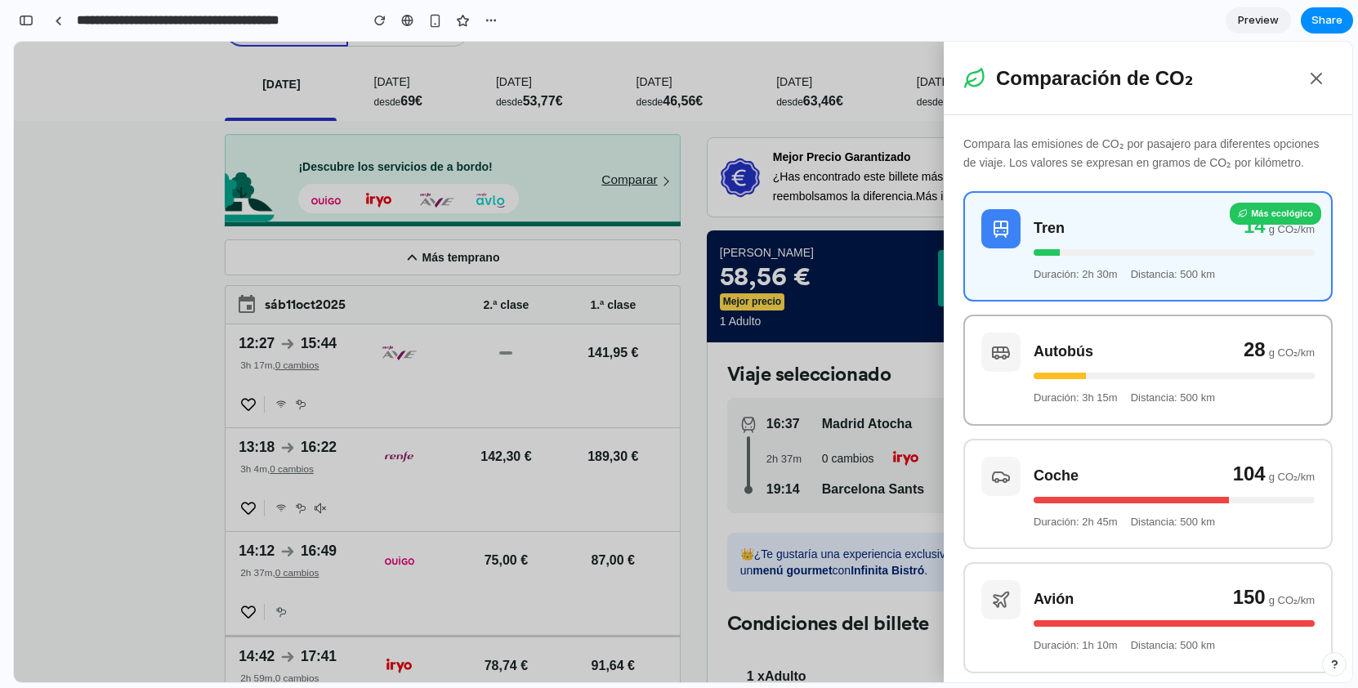
scroll to position [52, 0]
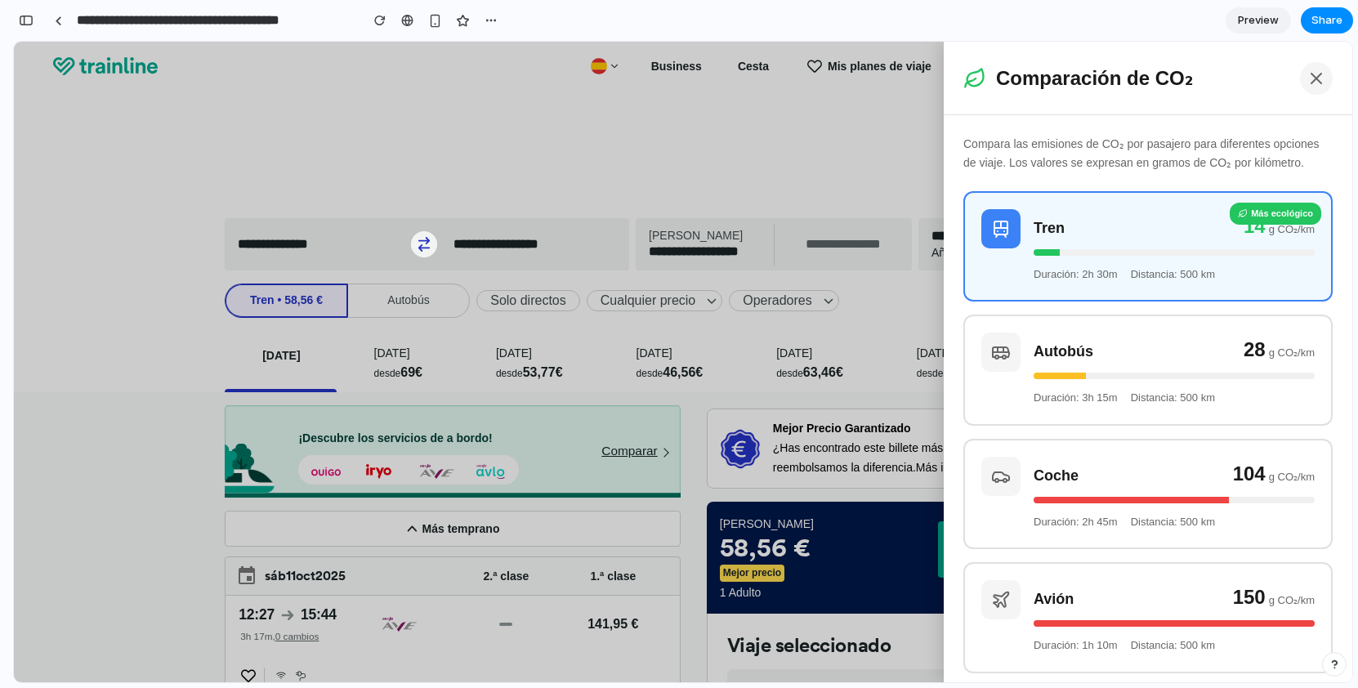
click at [1323, 83] on icon at bounding box center [1316, 79] width 20 height 20
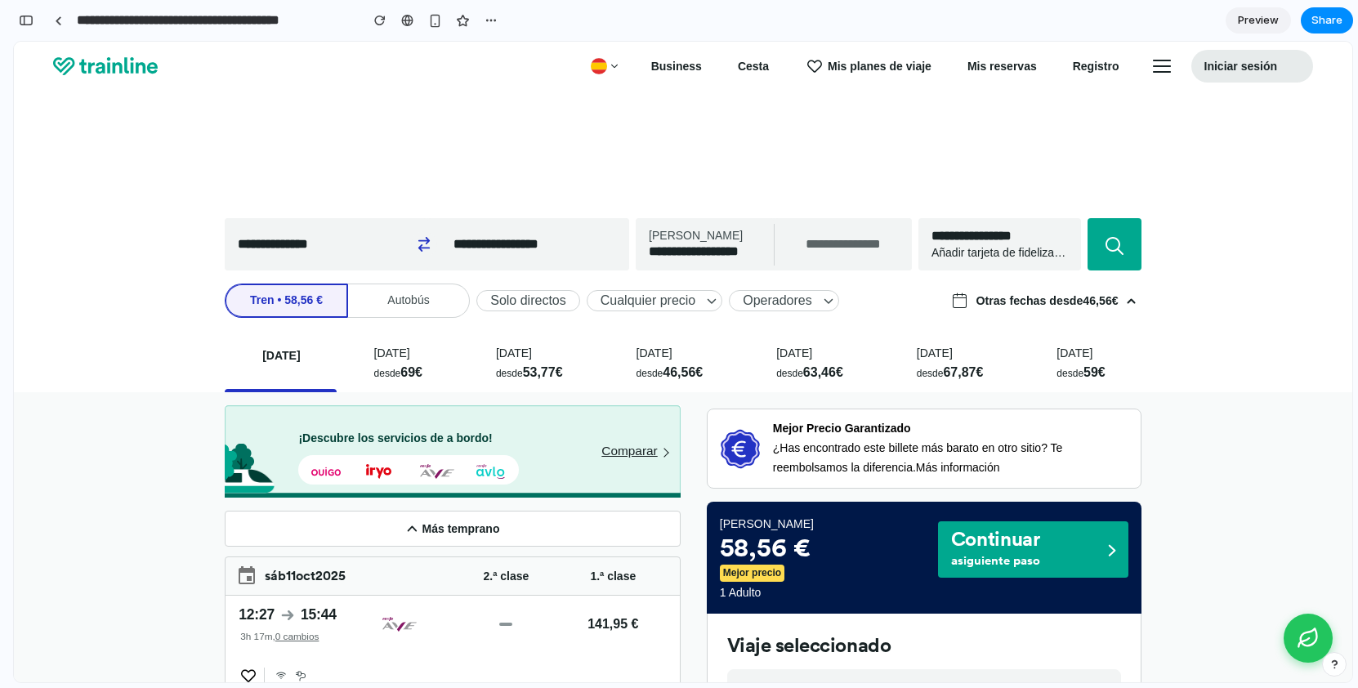
click at [498, 538] on button "Más temprano" at bounding box center [453, 529] width 456 height 36
click at [417, 527] on div "Más temprano" at bounding box center [453, 528] width 94 height 16
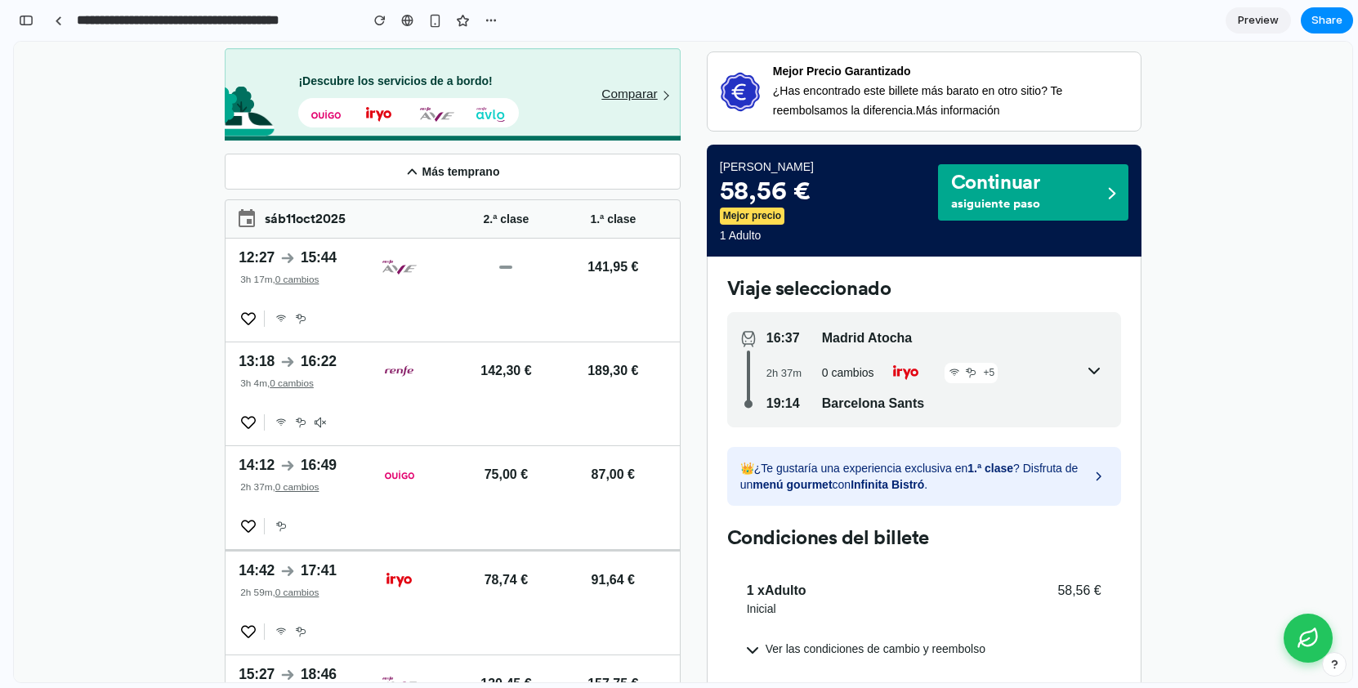
scroll to position [413, 0]
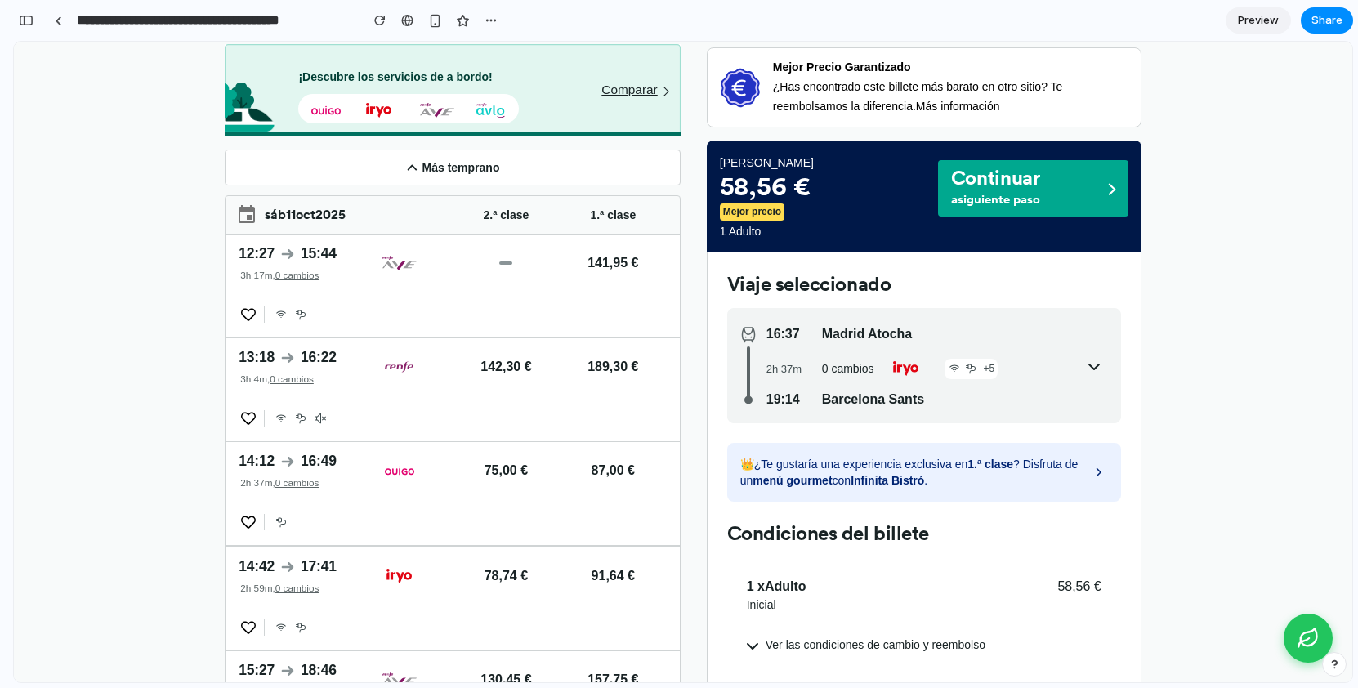
click at [249, 418] on icon "Heart Heart" at bounding box center [249, 419] width 20 height 20
